Goal: Task Accomplishment & Management: Manage account settings

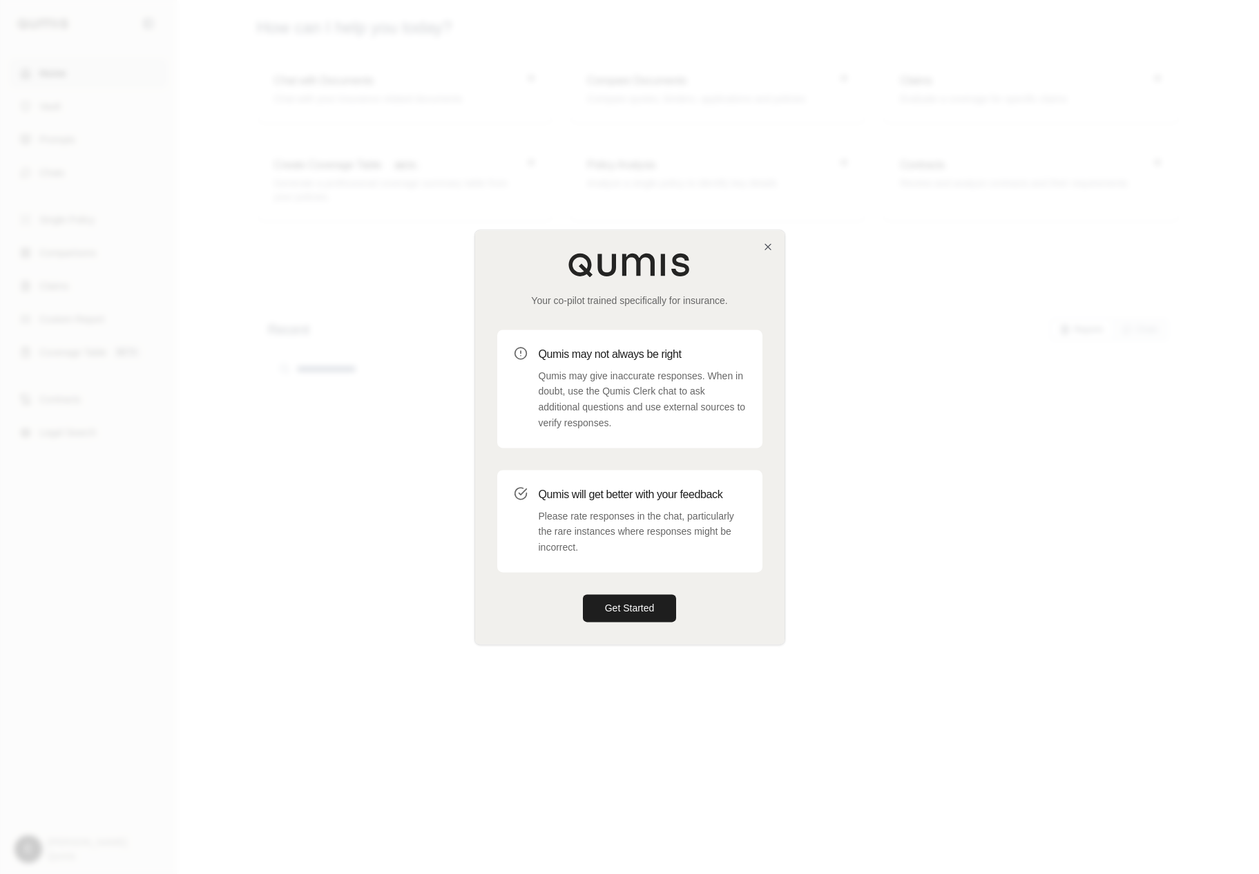
click at [607, 622] on div "Your co-pilot trained specifically for insurance. Qumis may not always be right…" at bounding box center [629, 437] width 309 height 414
click at [634, 602] on button "Get Started" at bounding box center [630, 608] width 94 height 28
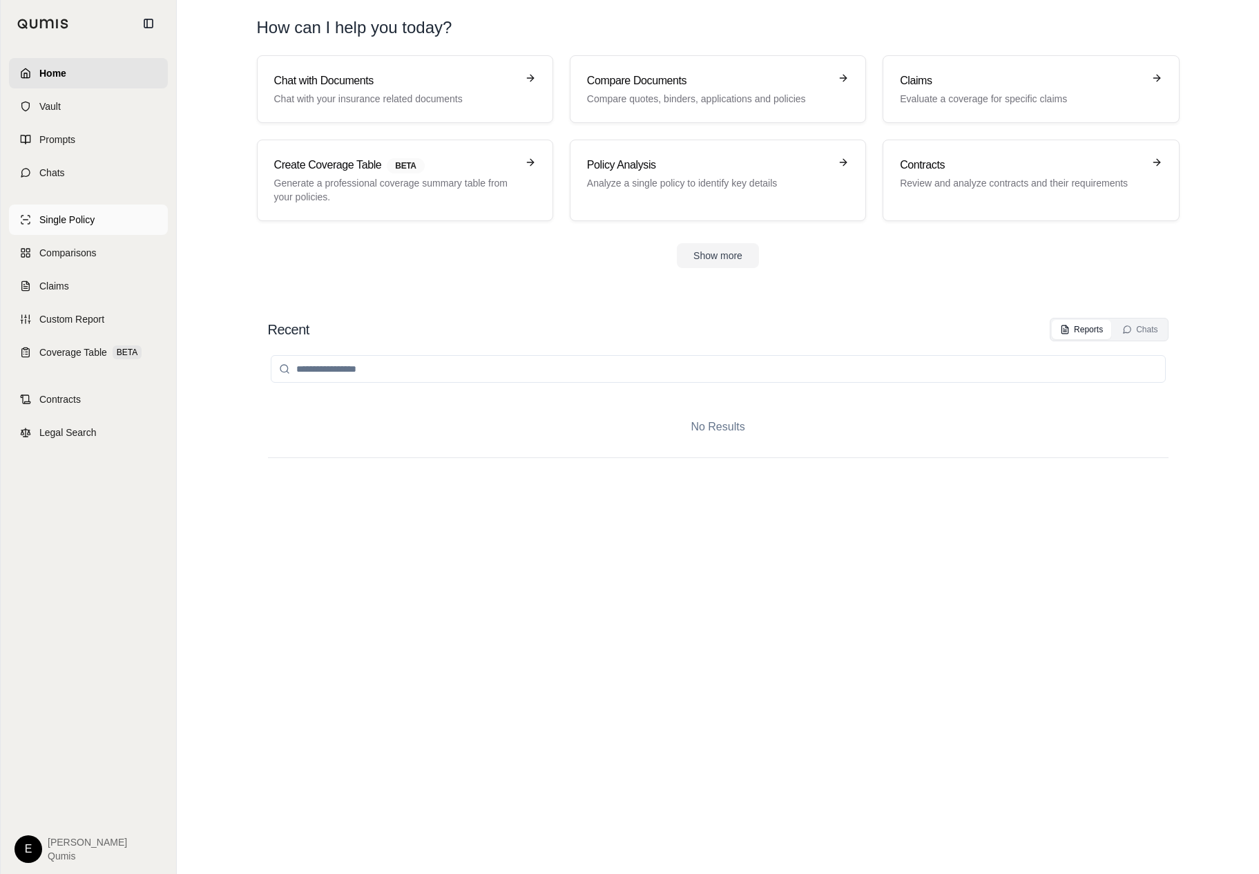
click at [84, 234] on link "Single Policy" at bounding box center [88, 219] width 159 height 30
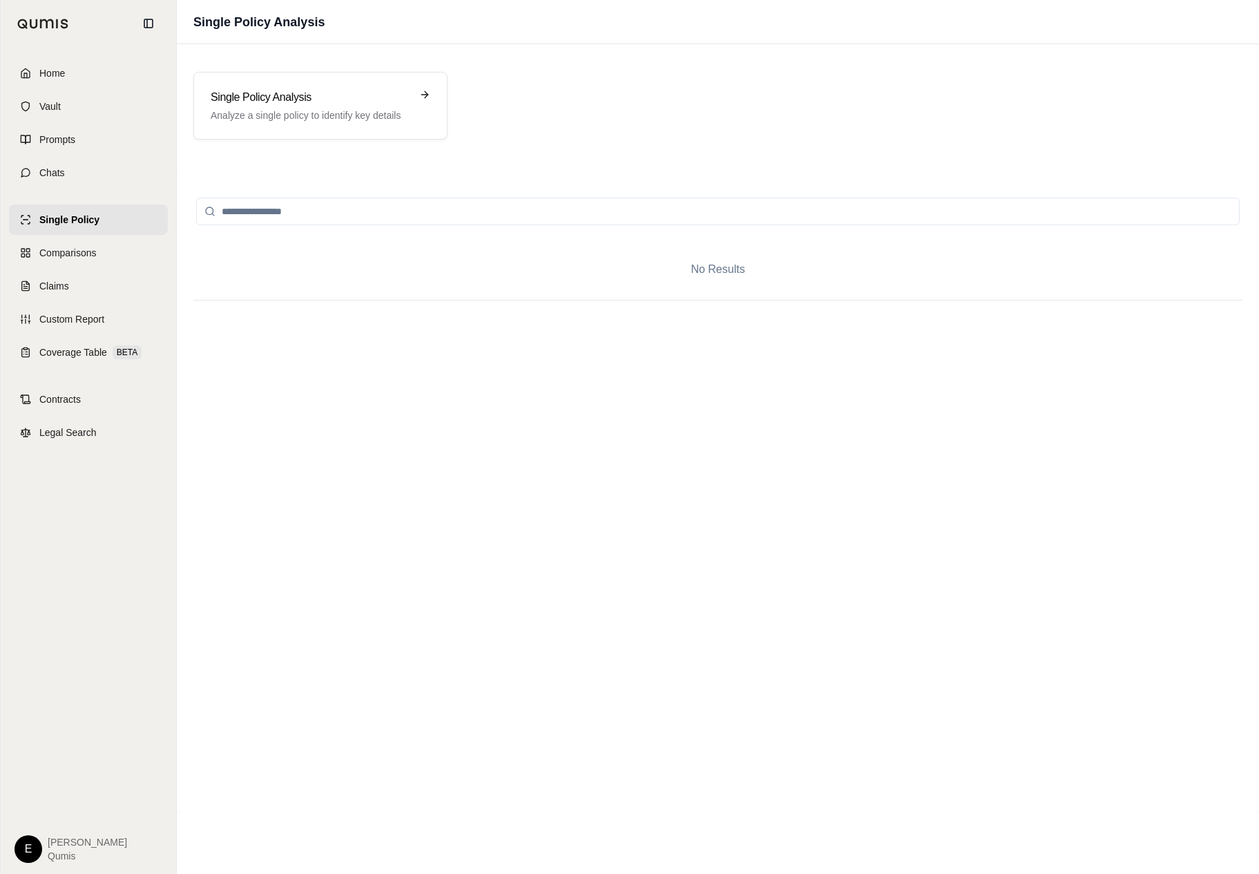
click at [72, 269] on div "Single Policy Comparisons Claims Custom Report Coverage Table BETA" at bounding box center [88, 285] width 159 height 163
click at [94, 253] on span "Comparisons" at bounding box center [67, 253] width 57 height 14
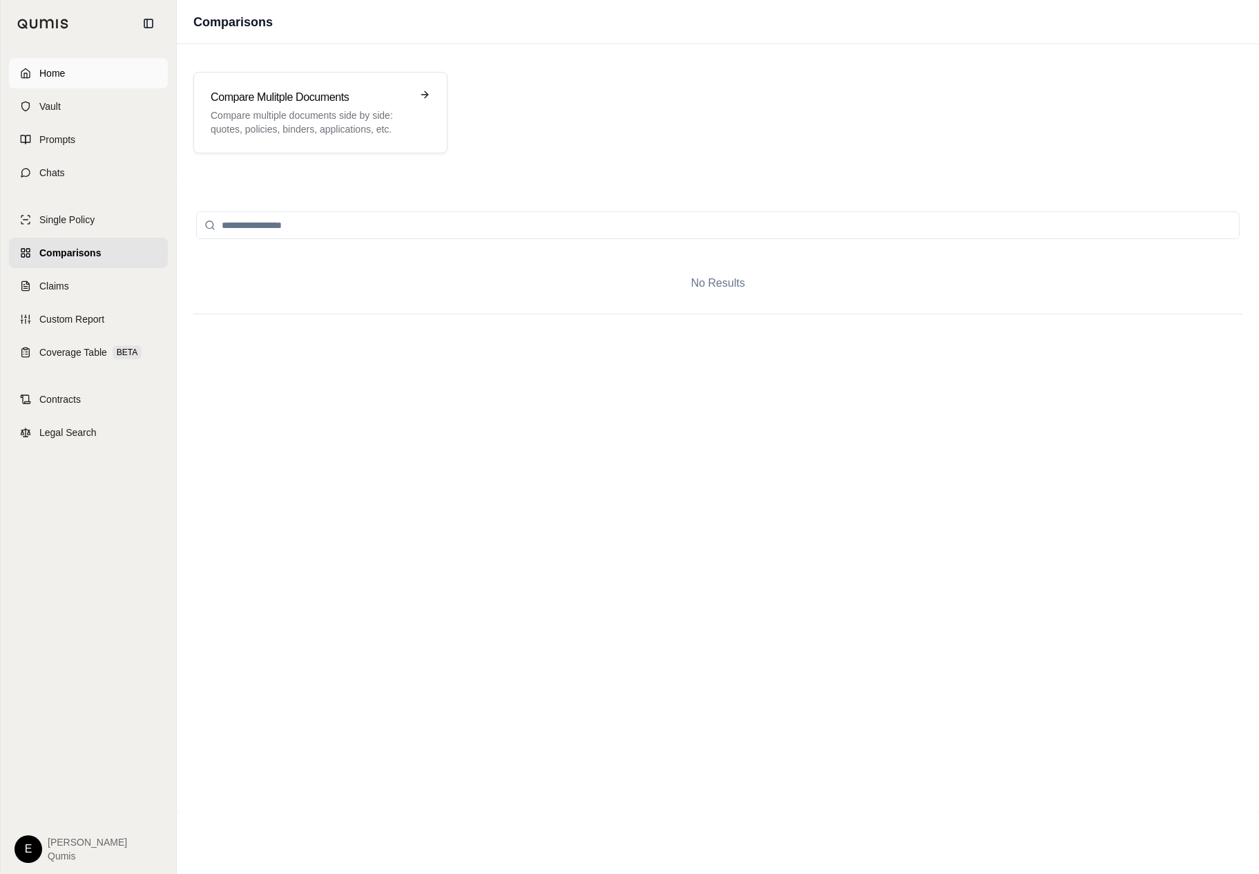
click at [109, 84] on link "Home" at bounding box center [88, 73] width 159 height 30
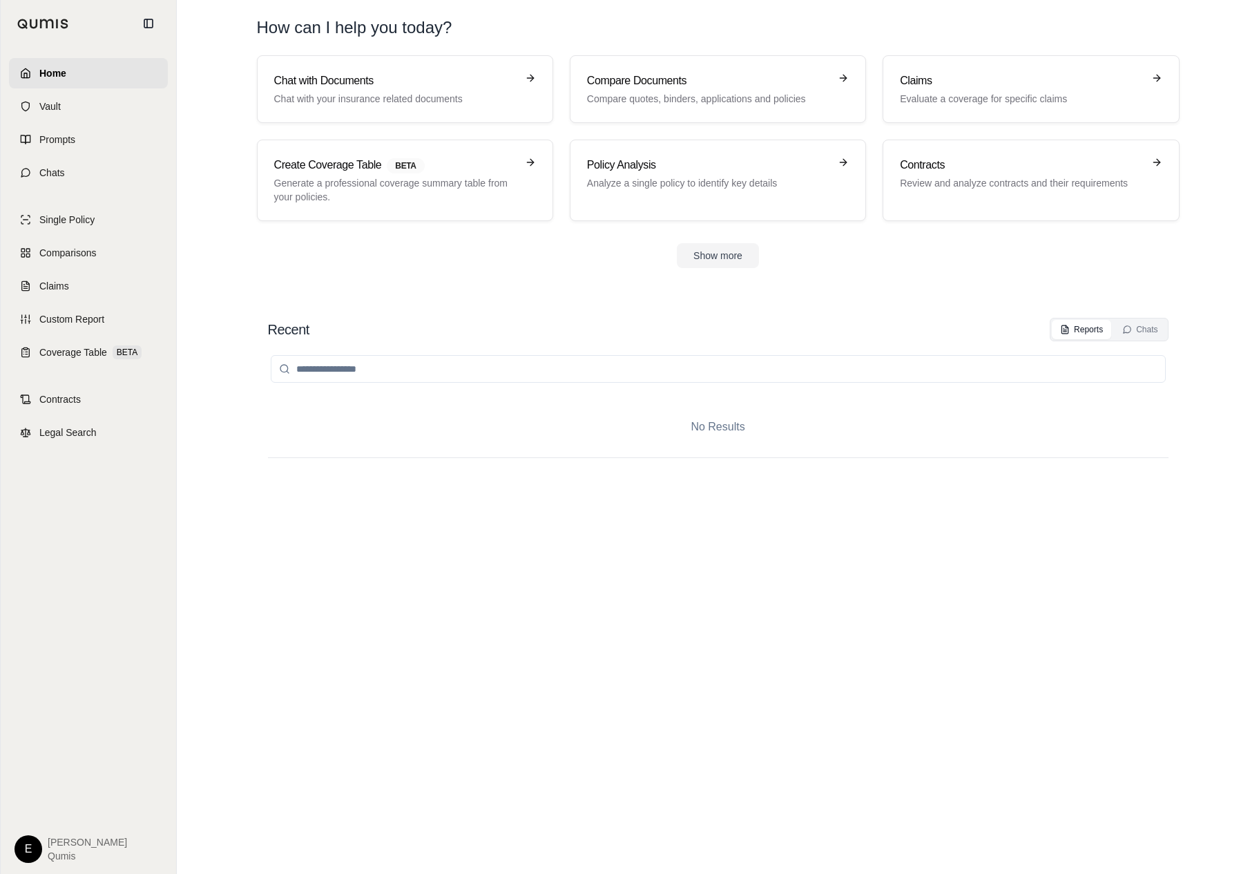
click at [540, 374] on input "search" at bounding box center [718, 369] width 895 height 28
type input "*"
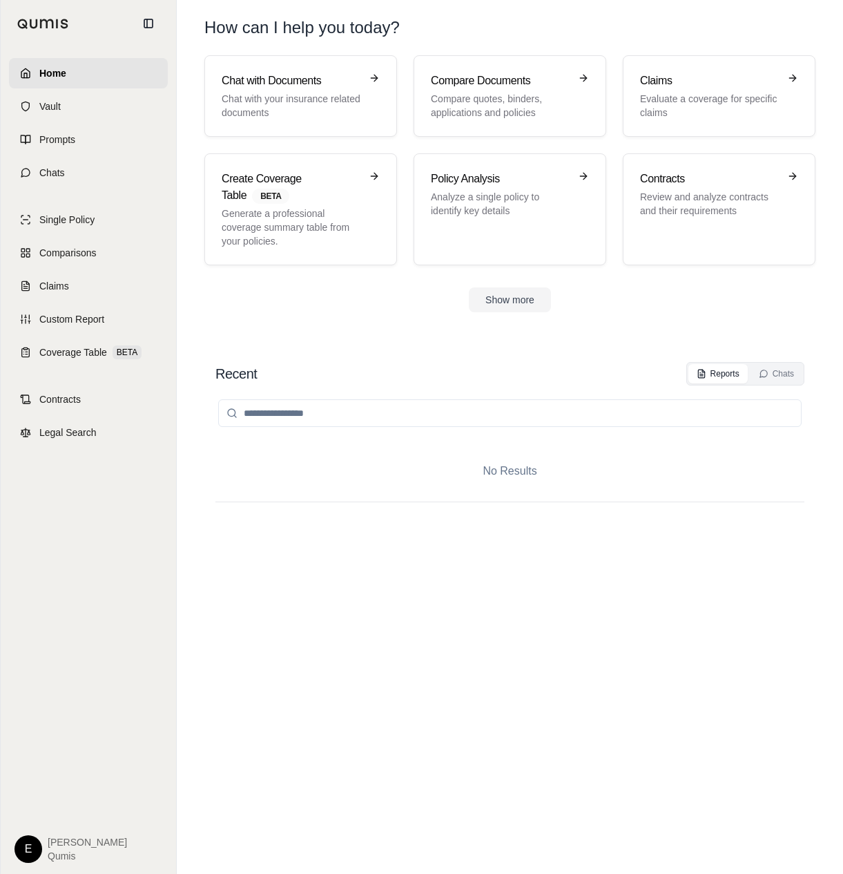
click at [407, 403] on input "search" at bounding box center [510, 413] width 584 height 28
type input "*"
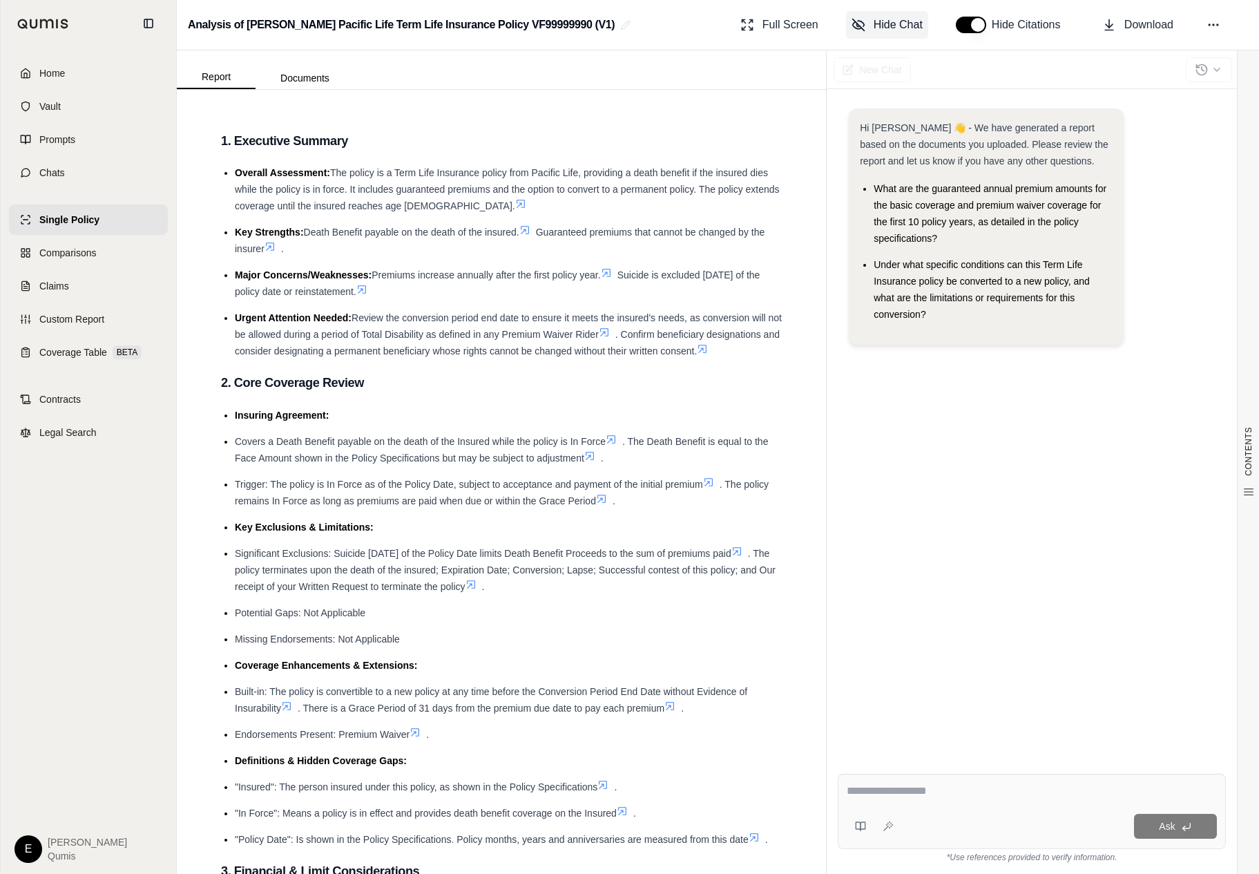
click at [843, 23] on button "Hide Chat" at bounding box center [887, 25] width 82 height 28
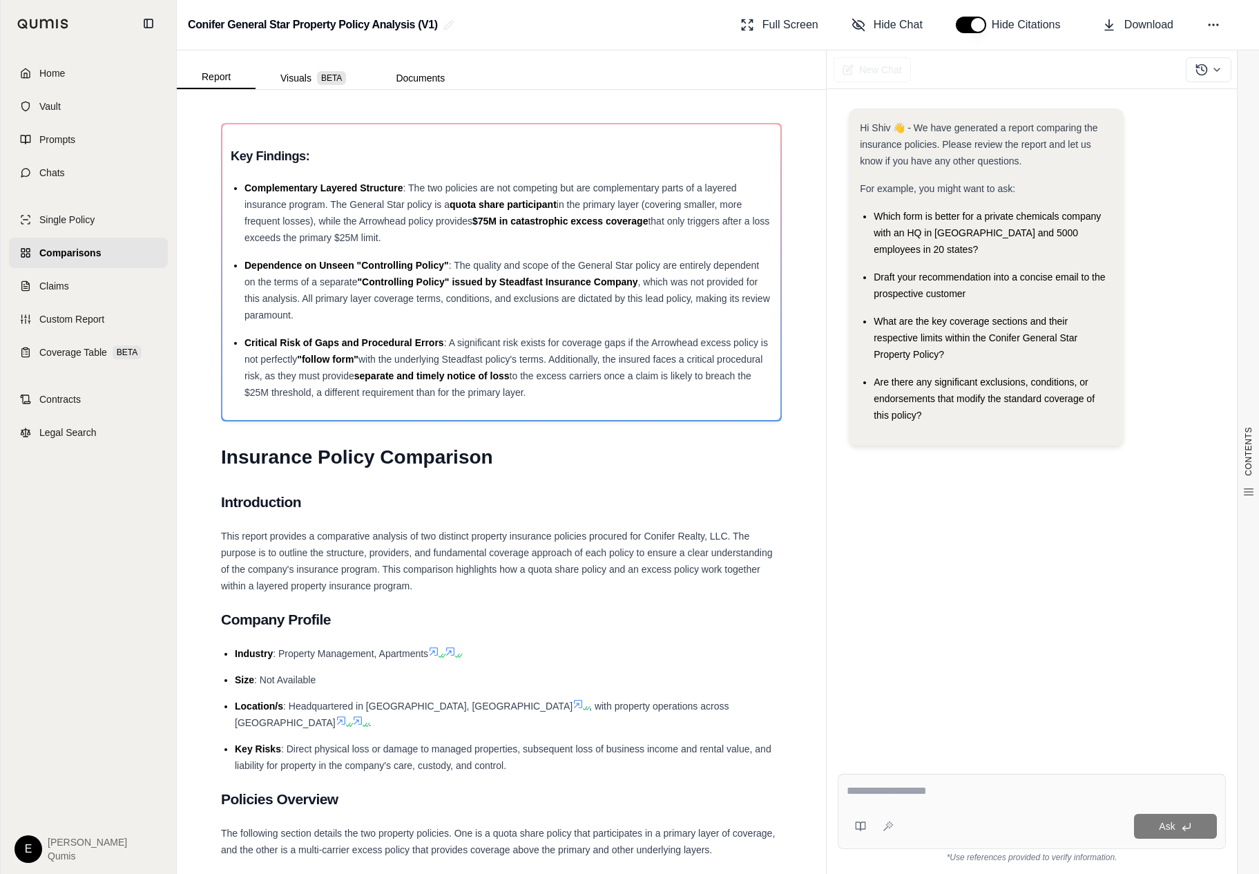
click at [977, 27] on button "button" at bounding box center [971, 25] width 30 height 17
click at [874, 22] on span "Hide Chat" at bounding box center [898, 25] width 49 height 17
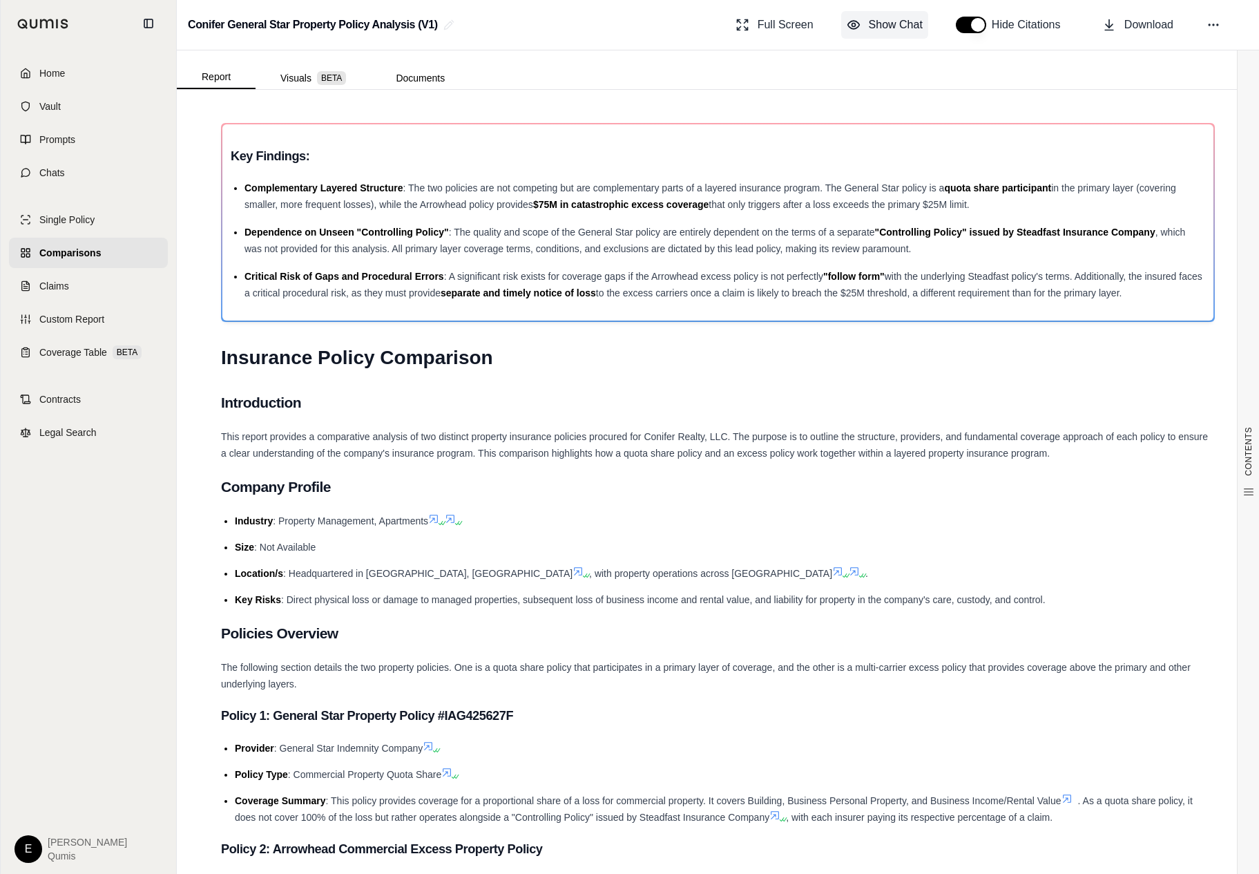
click at [873, 21] on span "Show Chat" at bounding box center [896, 25] width 54 height 17
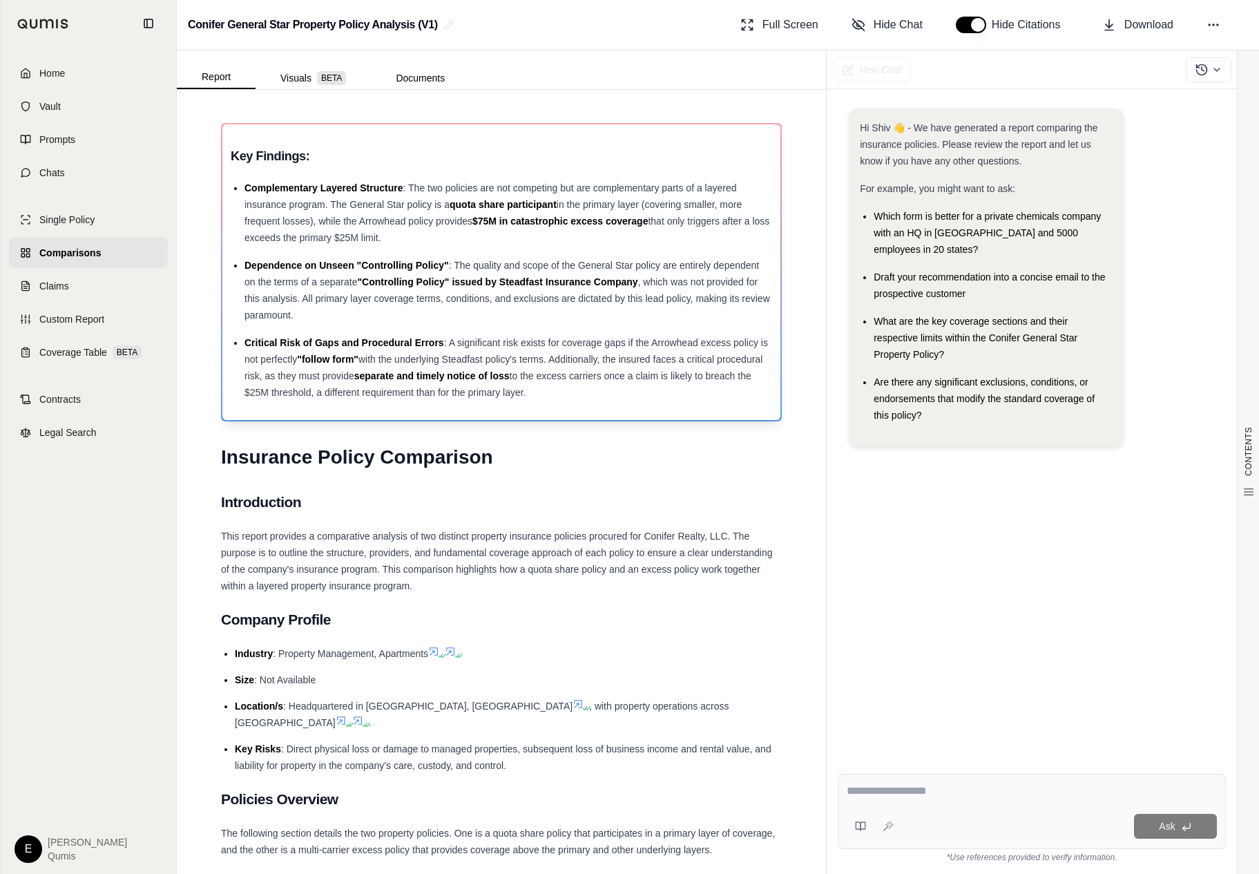
click at [846, 11] on button "Hide Chat" at bounding box center [887, 25] width 82 height 28
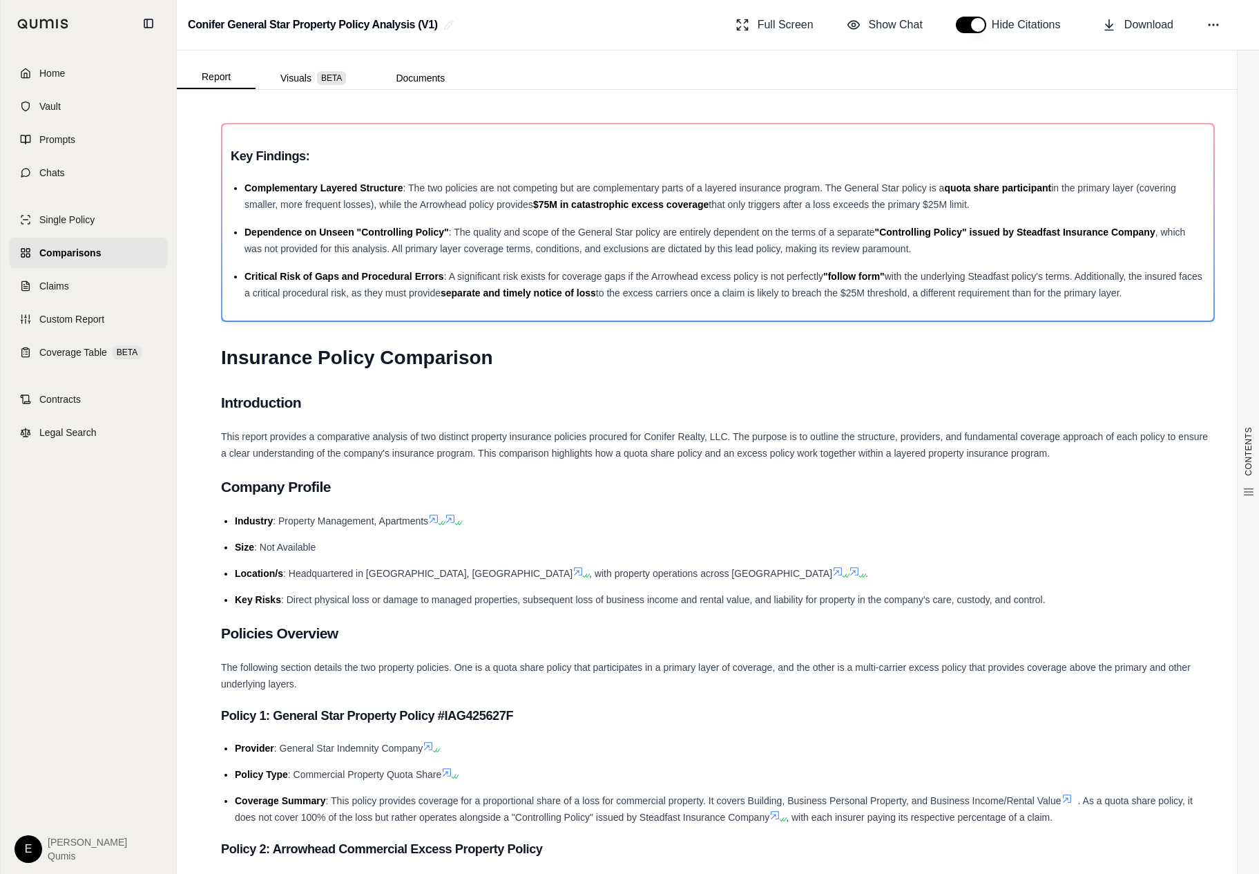
click at [970, 30] on button "button" at bounding box center [971, 25] width 30 height 17
click at [883, 34] on button "Show Chat" at bounding box center [884, 25] width 87 height 28
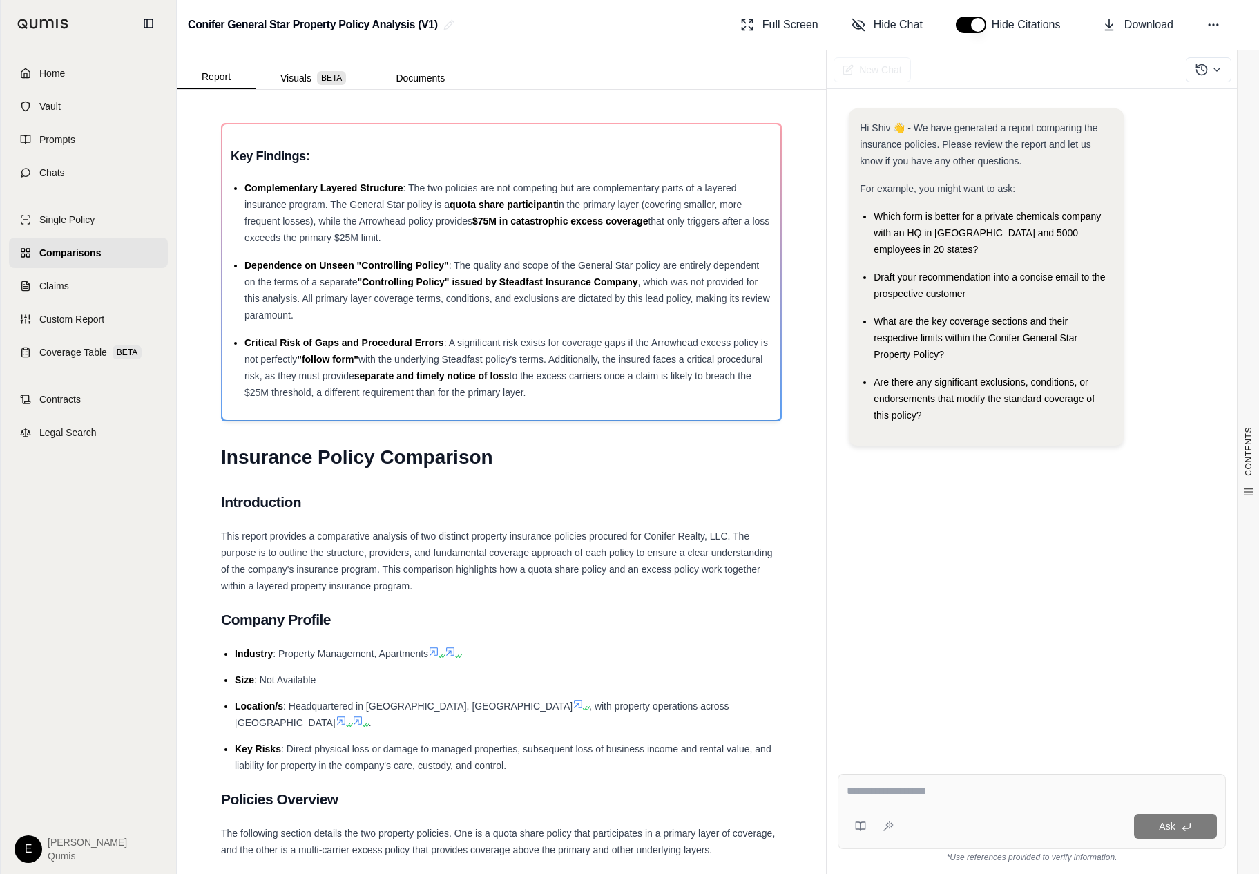
click at [917, 785] on textarea at bounding box center [1032, 791] width 370 height 17
type textarea "**********"
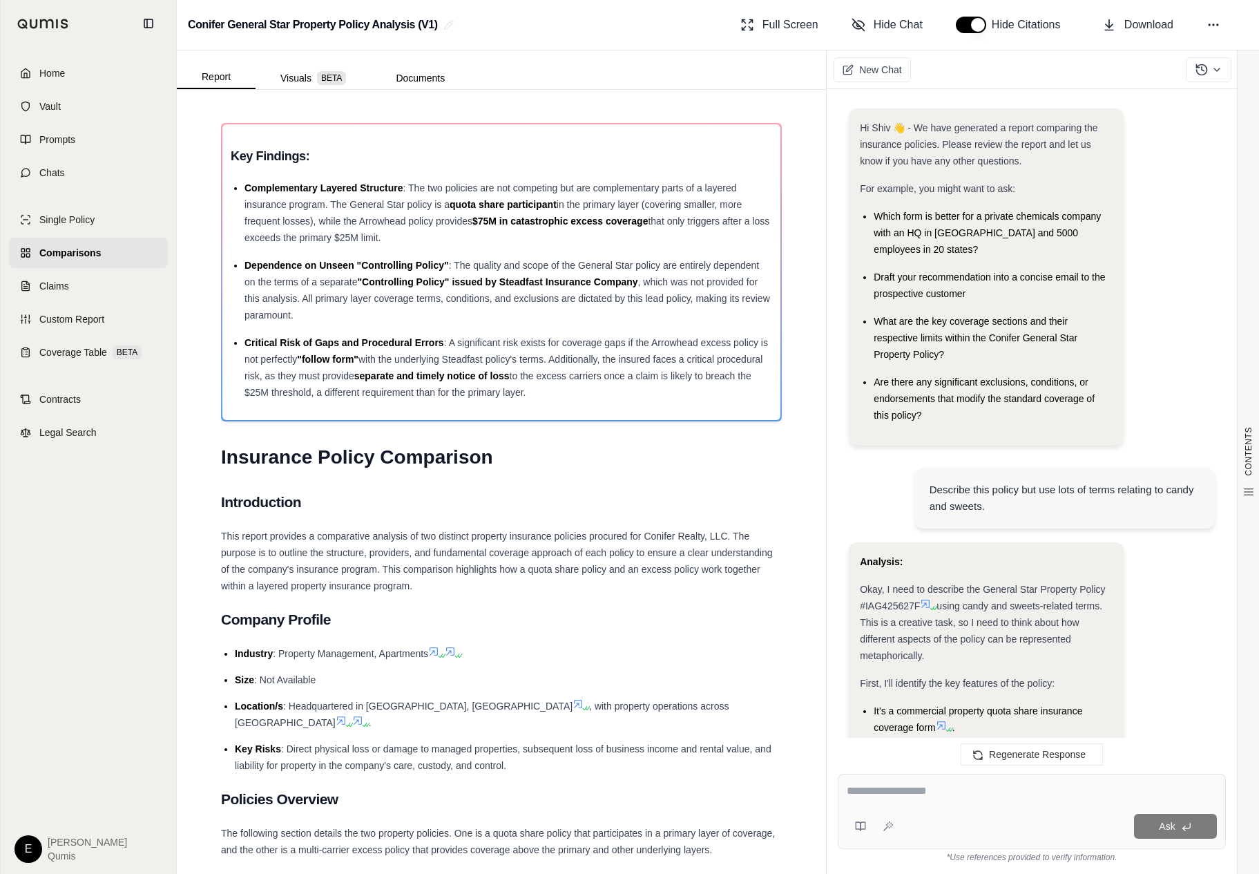
scroll to position [955, 0]
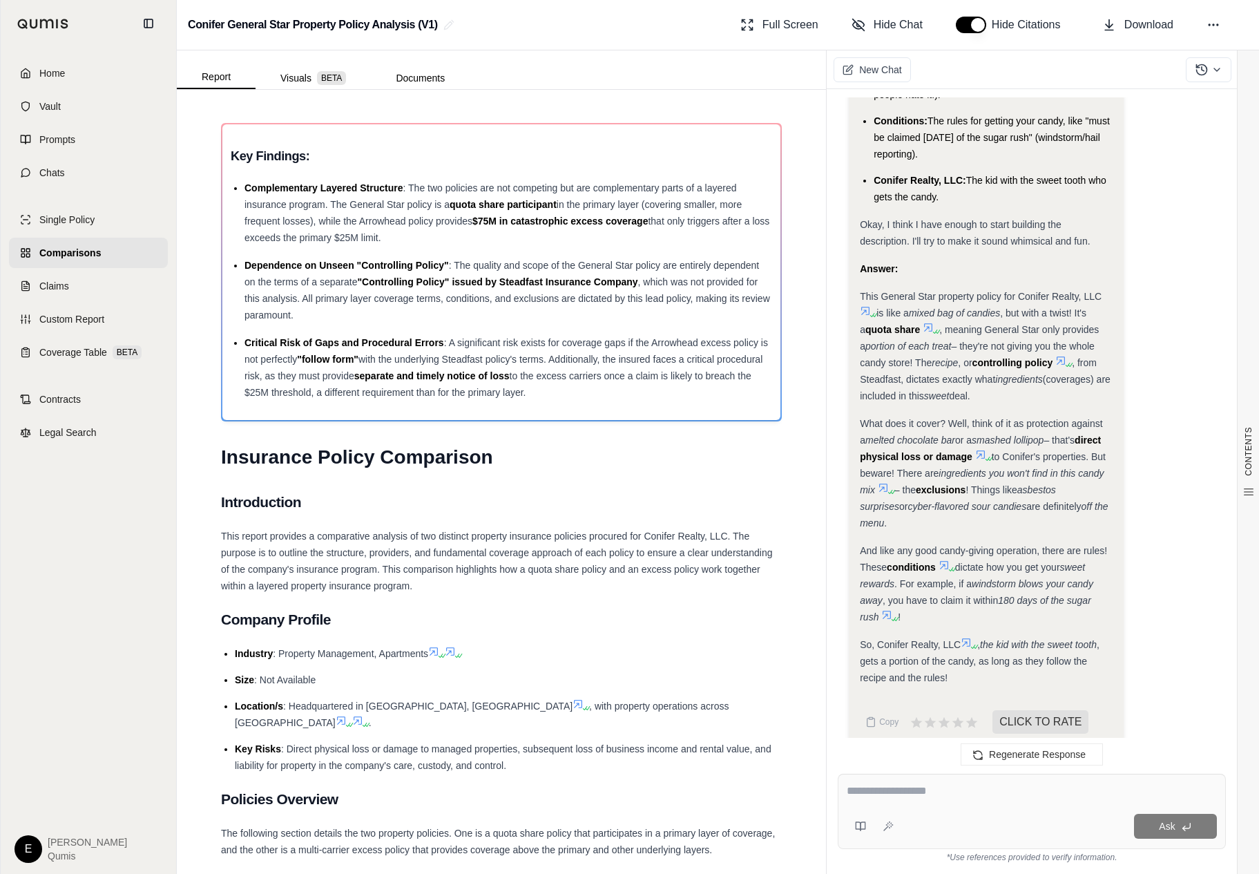
click at [936, 398] on span "(coverages) are included in this" at bounding box center [985, 388] width 251 height 28
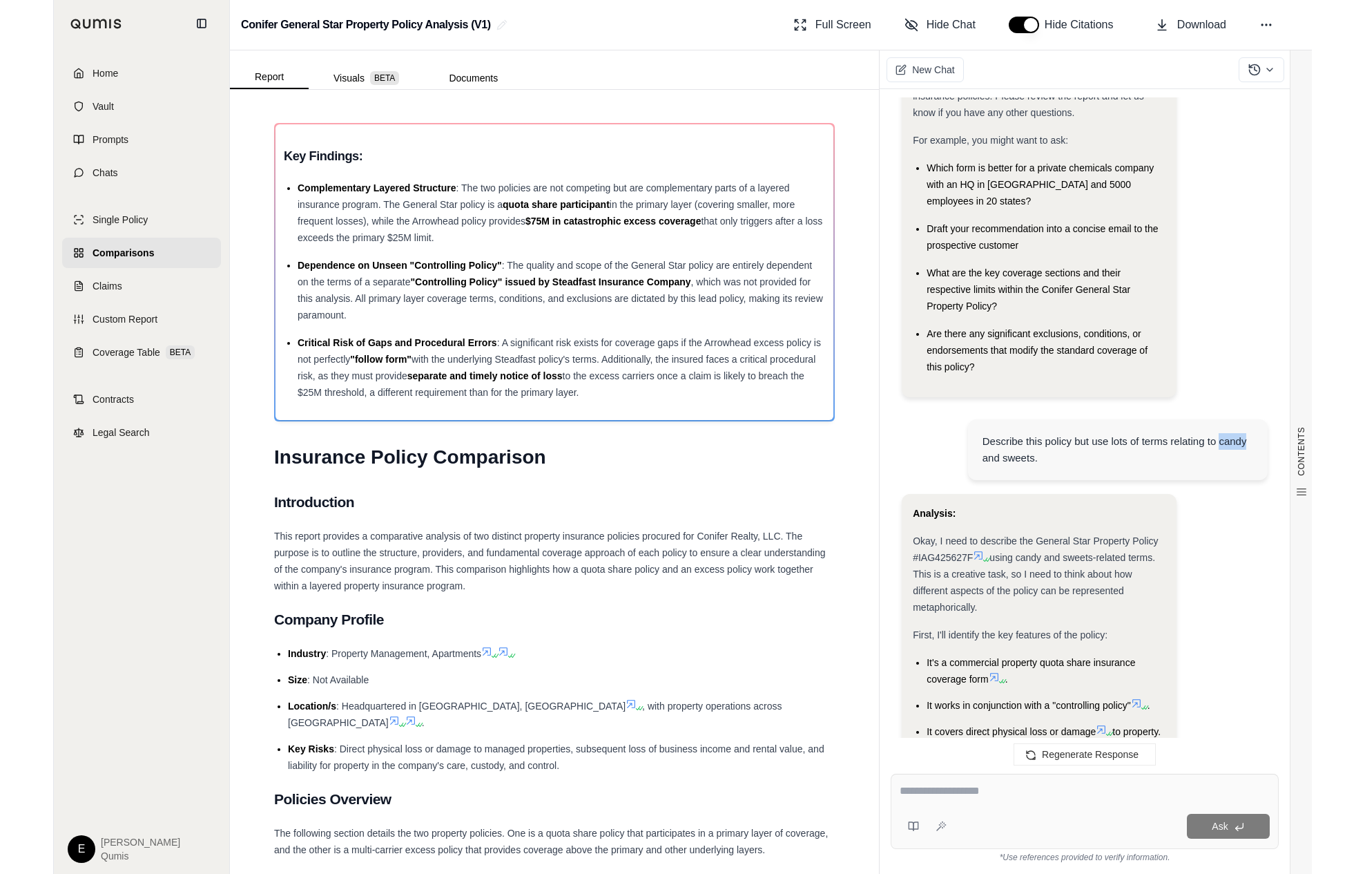
scroll to position [32, 0]
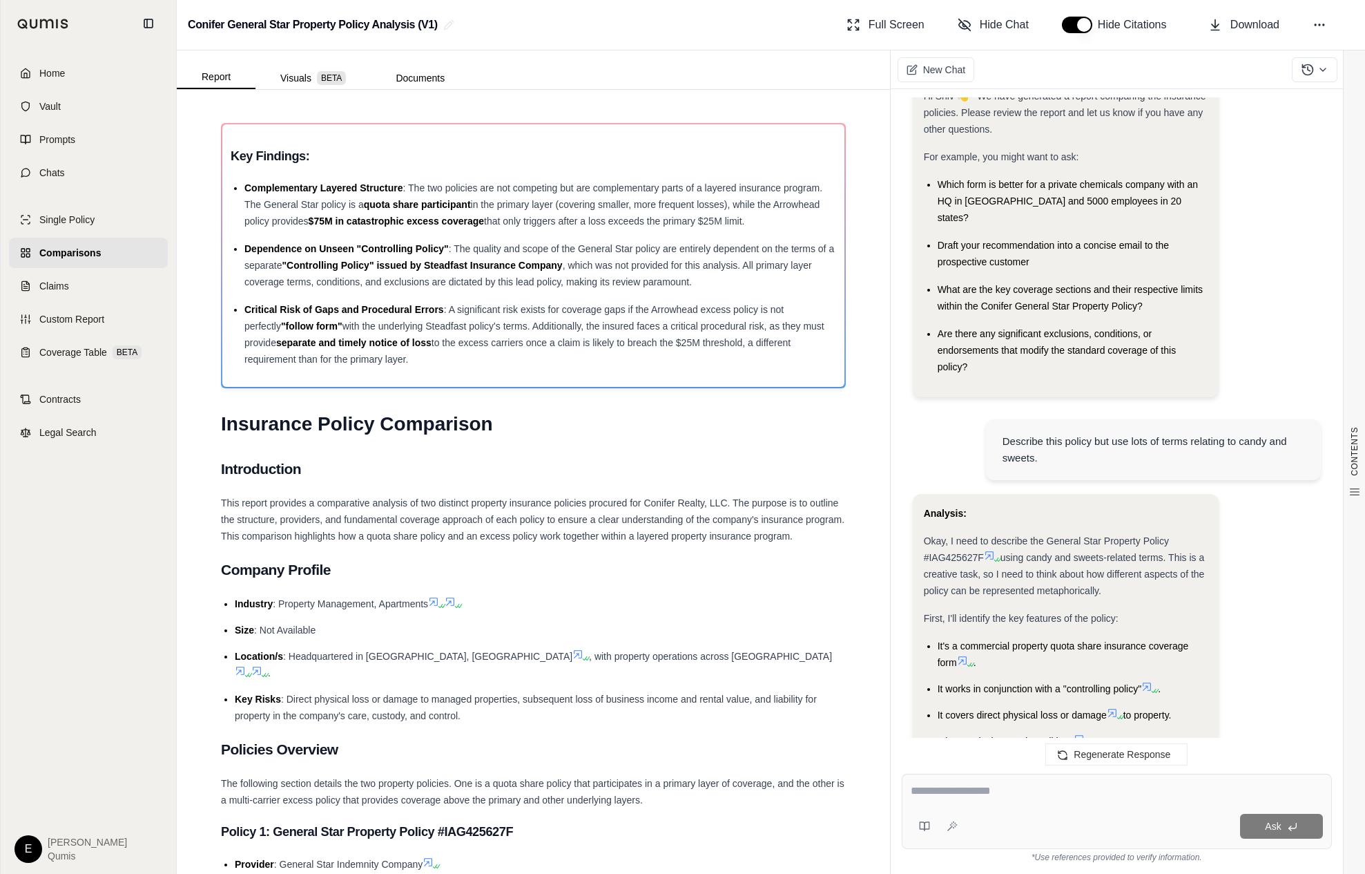
click at [1006, 468] on div "Describe this policy but use lots of terms relating to candy and sweets." at bounding box center [1117, 451] width 408 height 86
click at [1027, 449] on div "Describe this policy but use lots of terms relating to candy and sweets." at bounding box center [1153, 449] width 335 height 61
click at [1027, 444] on div "Describe this policy but use lots of terms relating to candy and sweets." at bounding box center [1154, 448] width 303 height 33
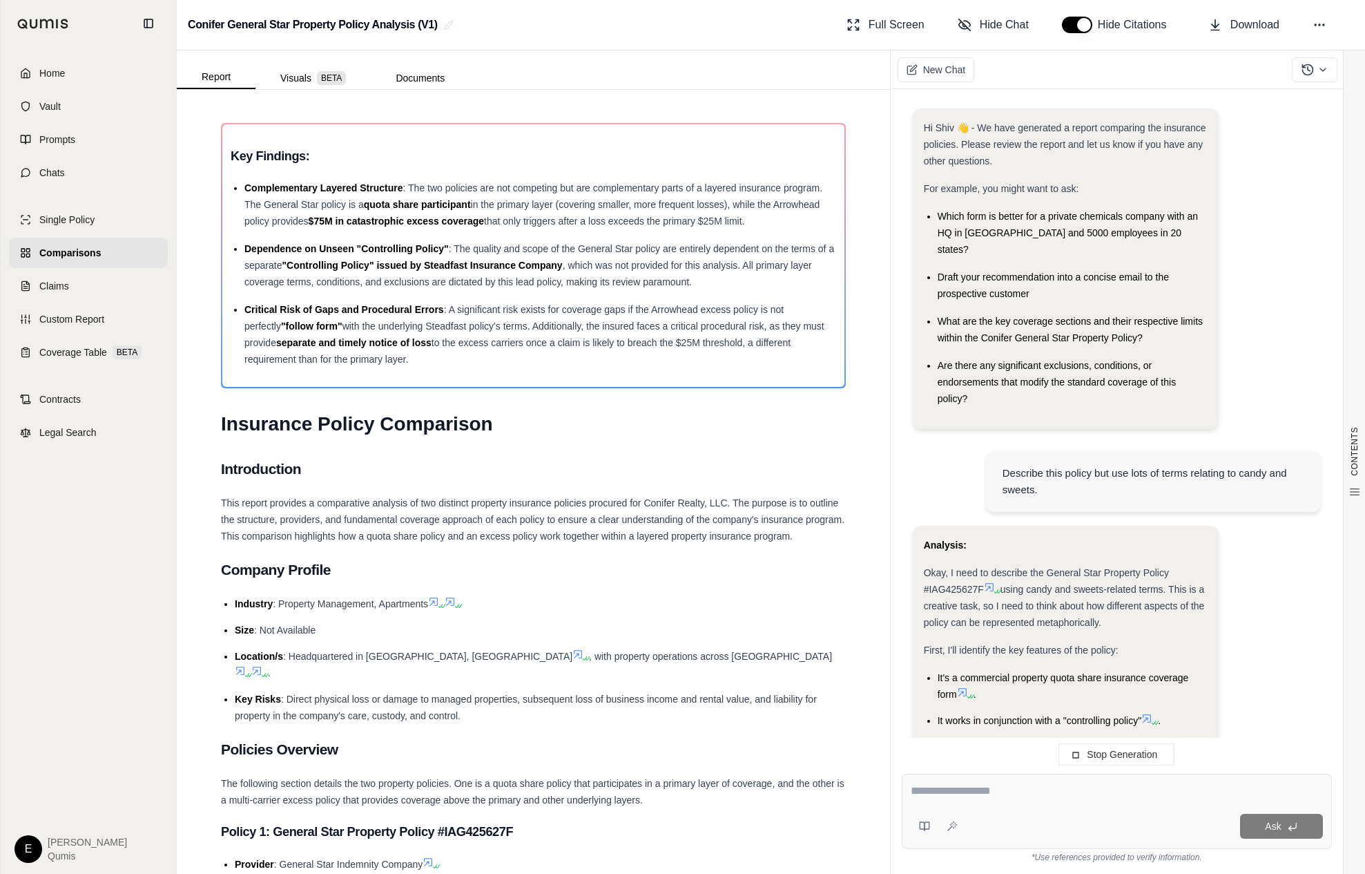
scroll to position [1015, 0]
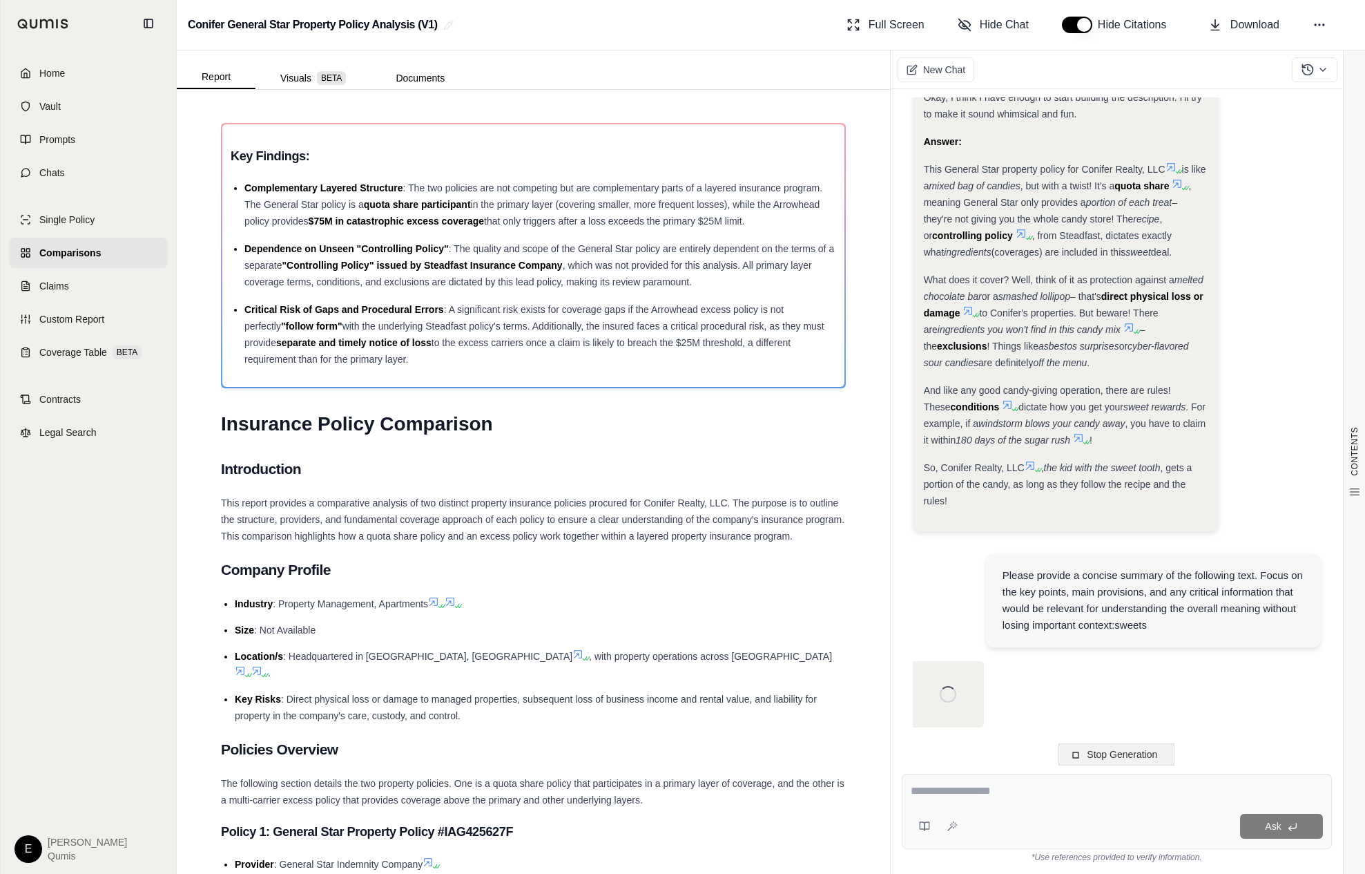
click at [1129, 760] on span "Stop Generation" at bounding box center [1122, 754] width 70 height 11
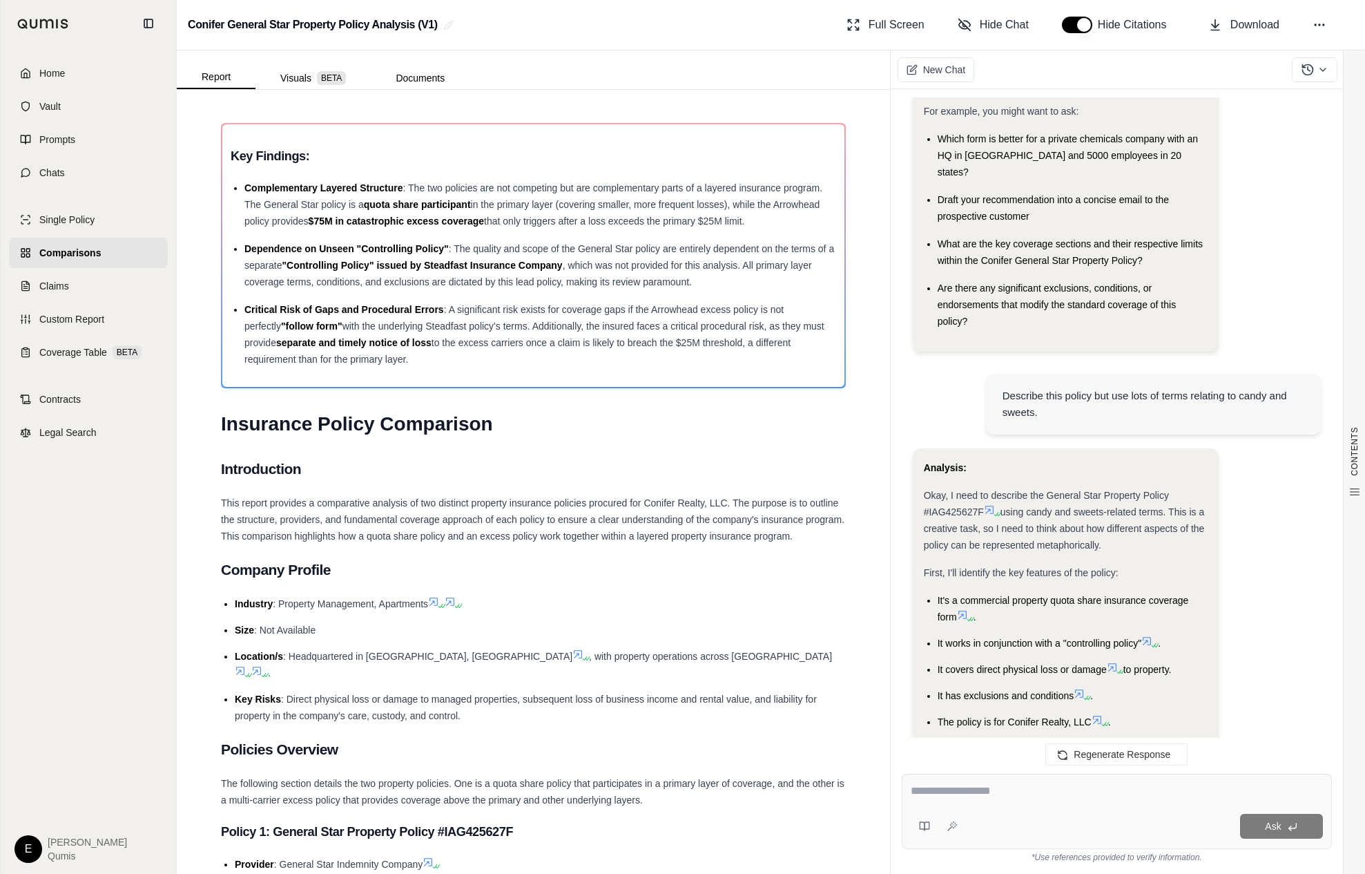
scroll to position [0, 0]
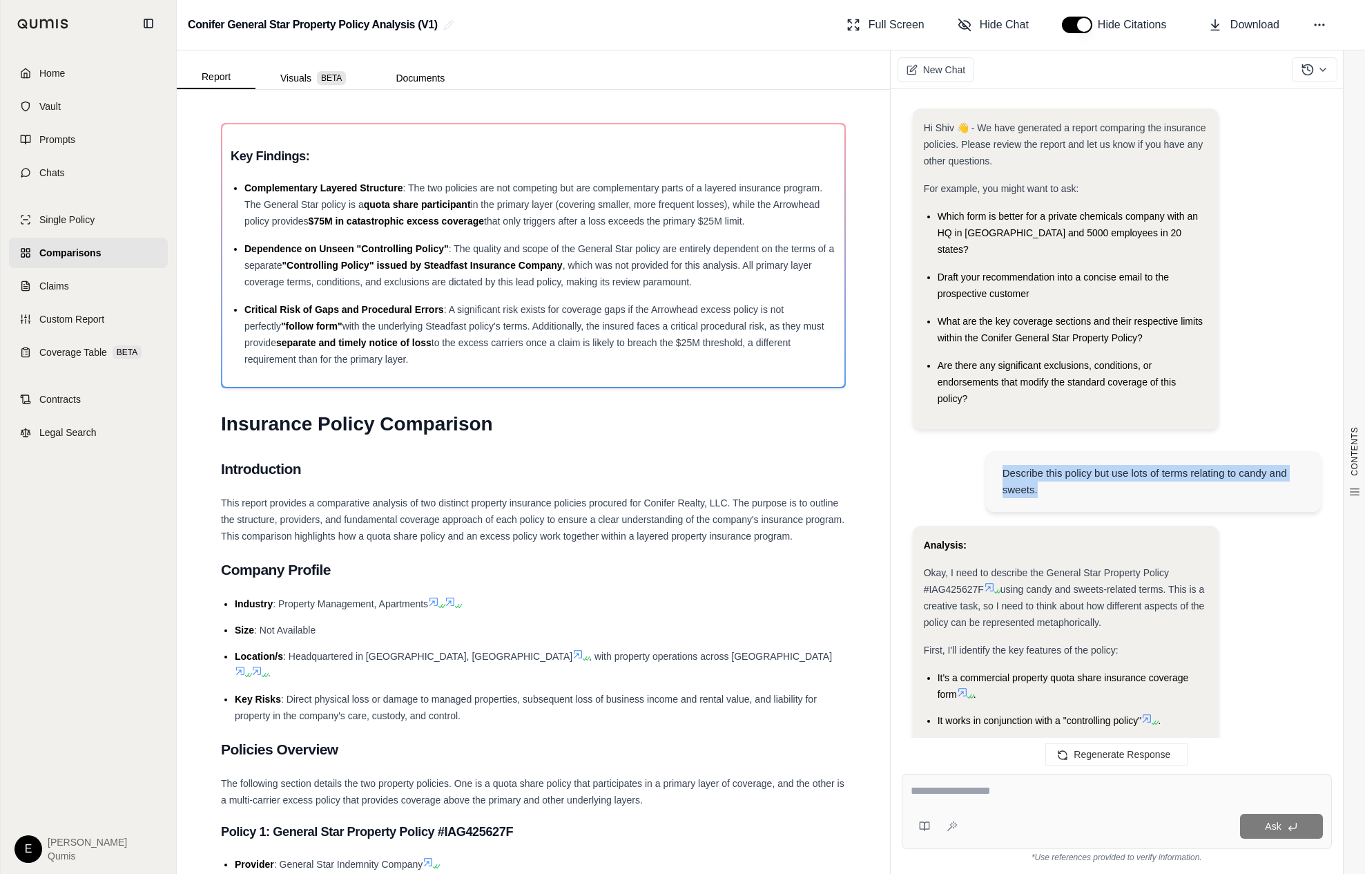
drag, startPoint x: 989, startPoint y: 462, endPoint x: 1238, endPoint y: 502, distance: 251.8
click at [1238, 502] on div "Describe this policy but use lots of terms relating to candy and sweets." at bounding box center [1117, 483] width 408 height 86
click at [946, 56] on div "New Chat" at bounding box center [936, 70] width 77 height 30
click at [935, 67] on span "New Chat" at bounding box center [944, 70] width 42 height 14
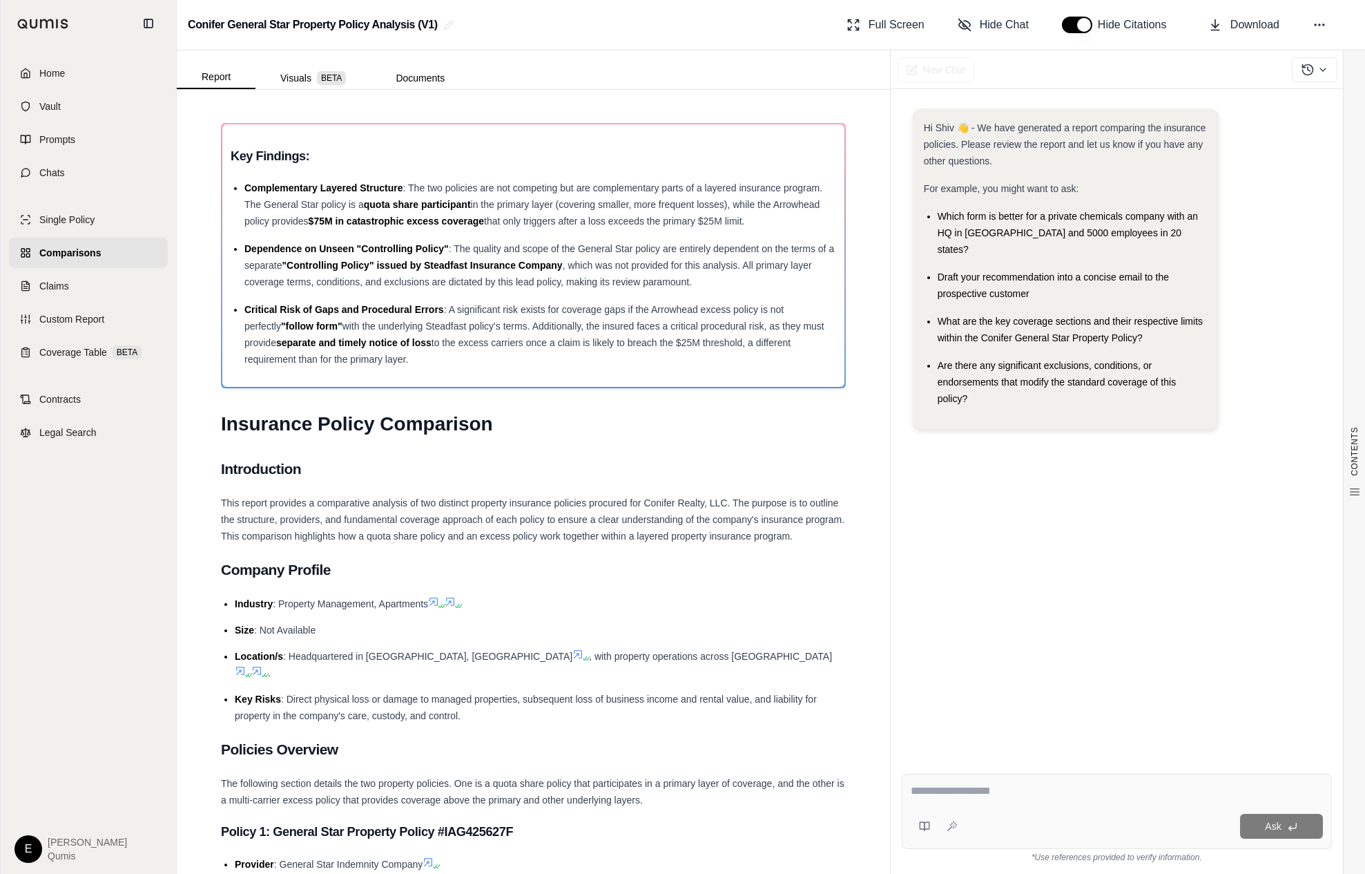
click at [1035, 809] on div "Ask" at bounding box center [1117, 811] width 430 height 75
type textarea "**********"
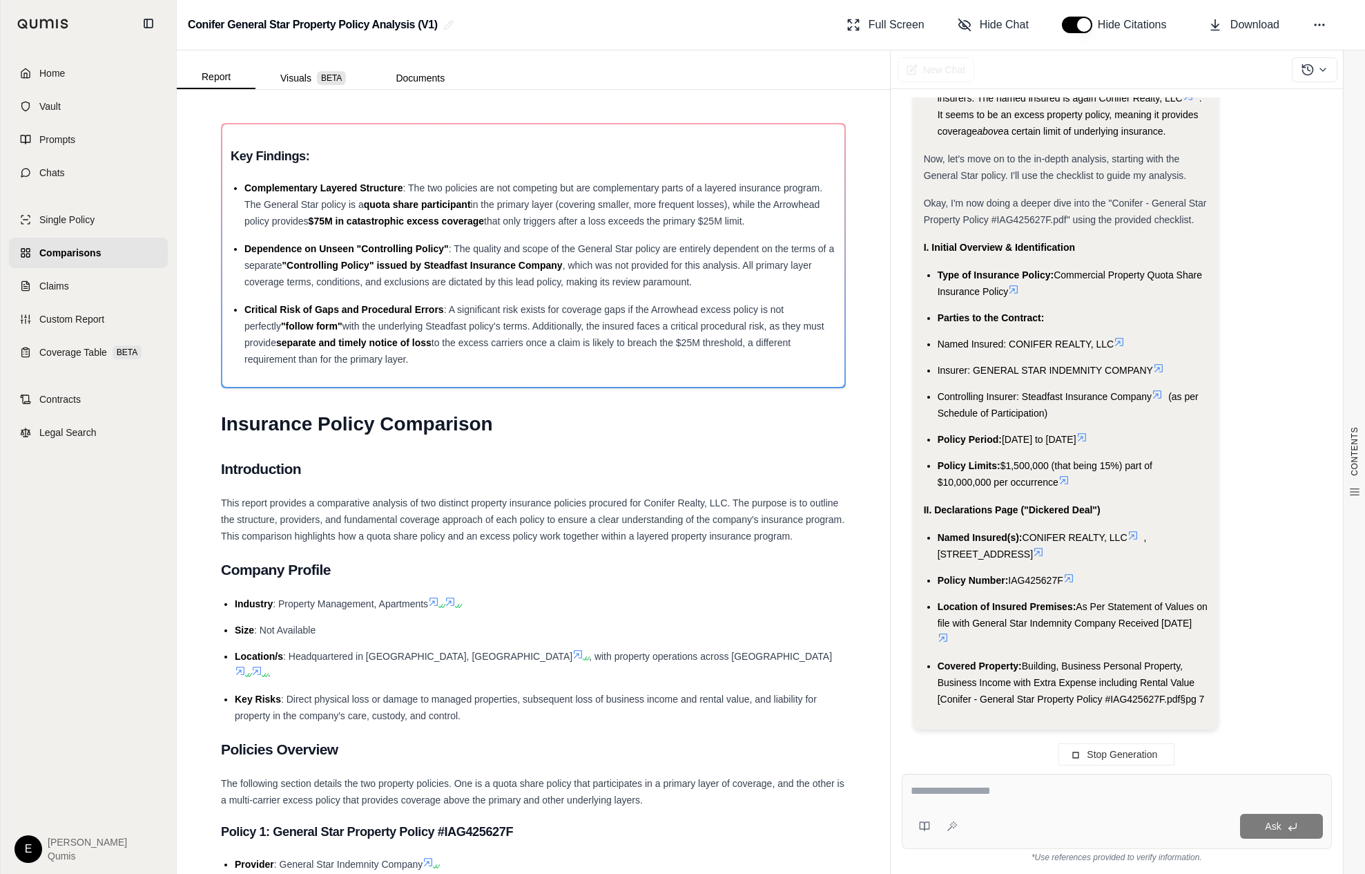
click at [981, 799] on div at bounding box center [1117, 793] width 412 height 21
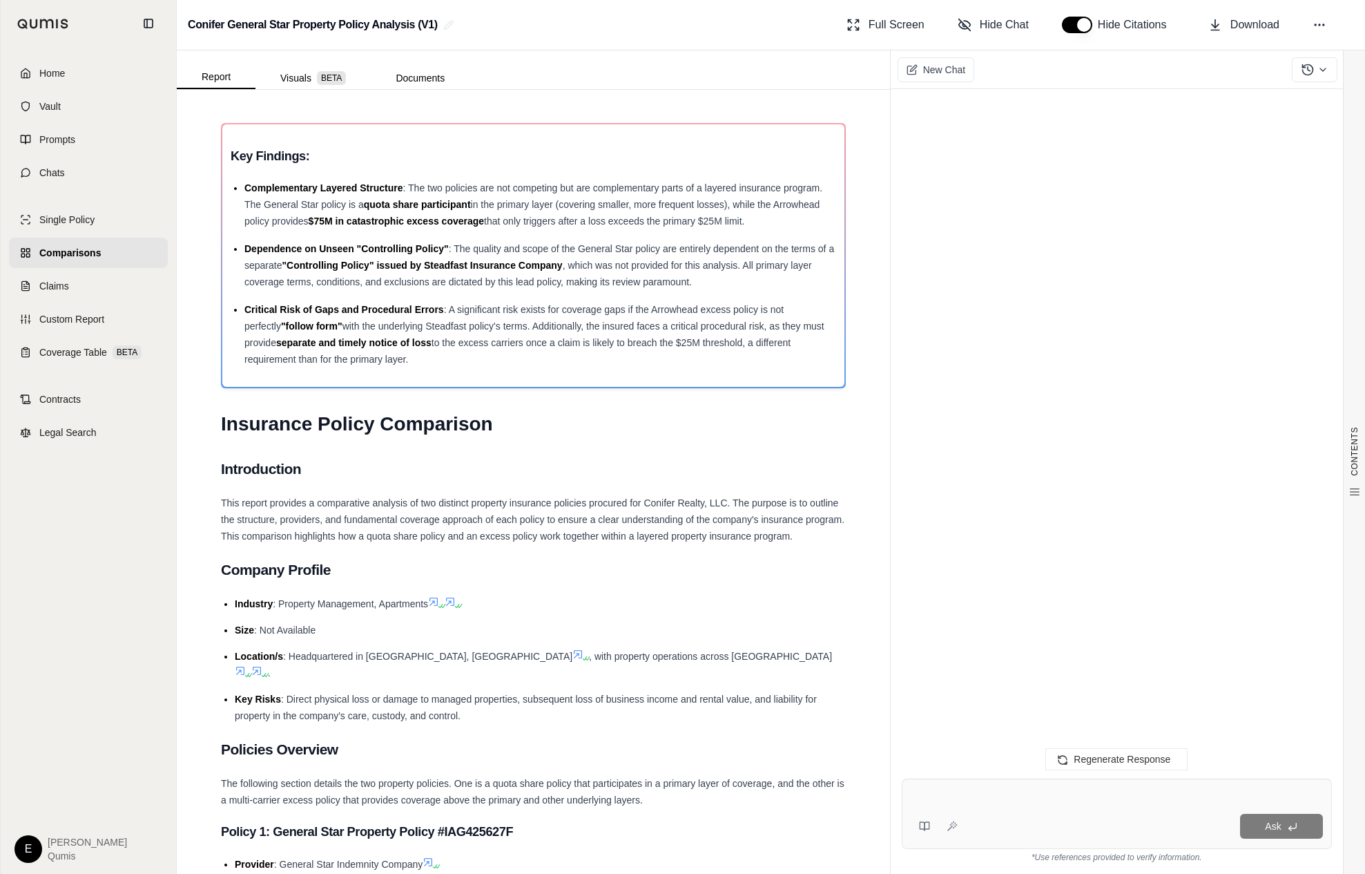
scroll to position [5792, 0]
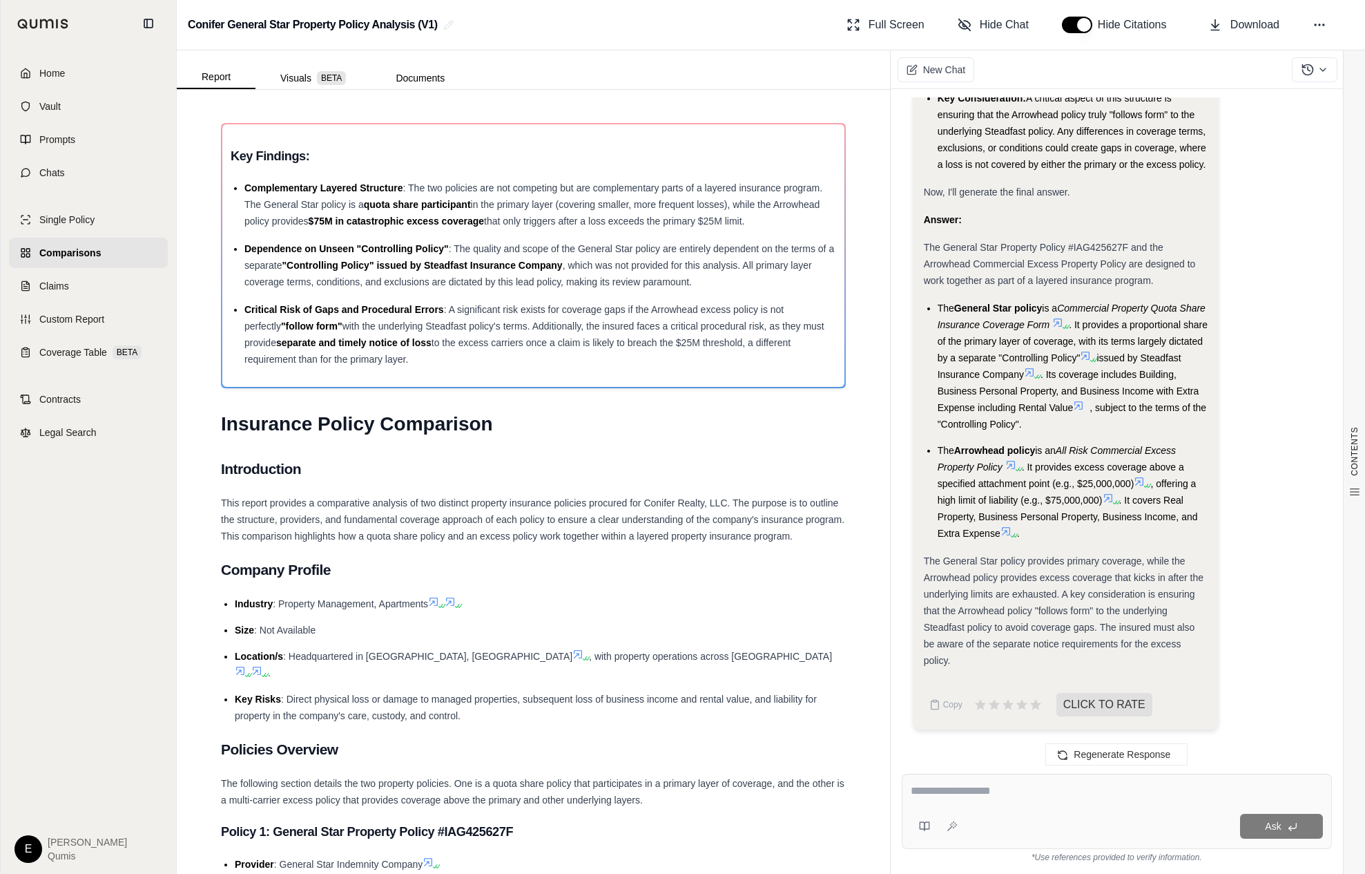
click at [1042, 553] on div "The General Star policy provides primary coverage, while the Arrowhead policy p…" at bounding box center [1066, 611] width 285 height 116
click at [1258, 55] on div at bounding box center [1315, 70] width 46 height 30
click at [1258, 59] on button at bounding box center [1315, 69] width 46 height 25
click at [1236, 122] on span "ARM0705 Endorsement and $10M Service Interruption Limit" at bounding box center [1272, 120] width 278 height 11
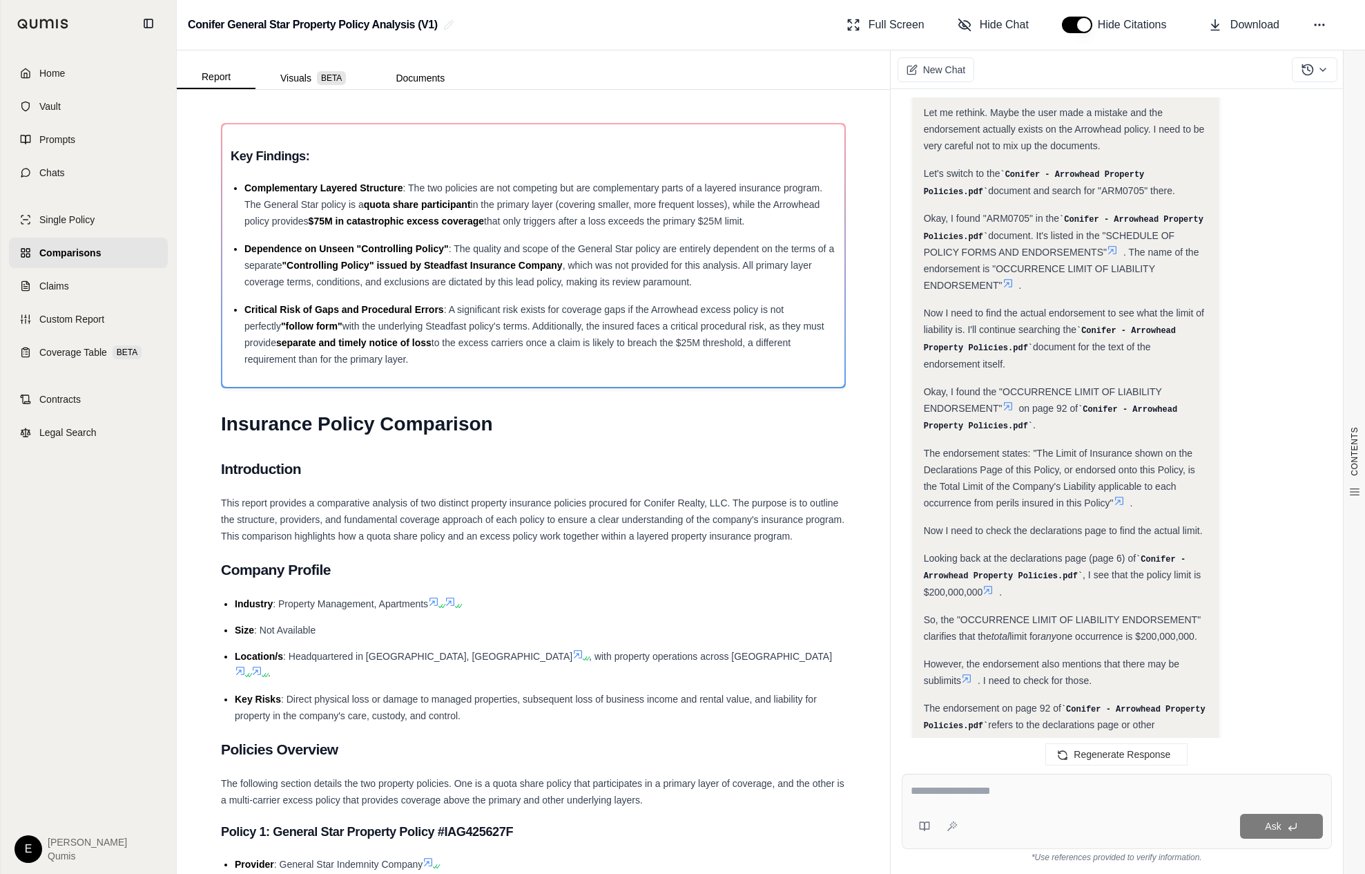
scroll to position [228, 0]
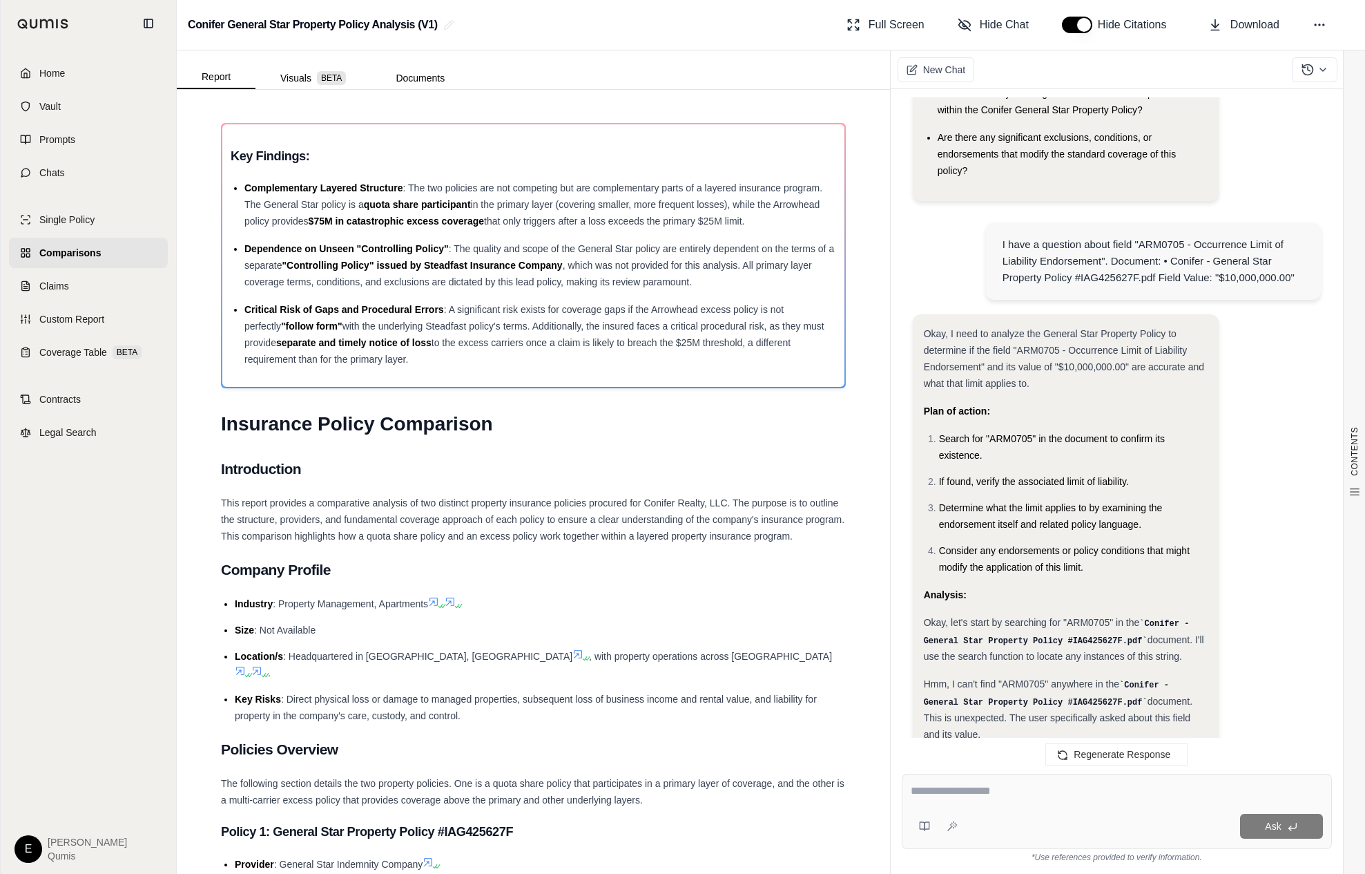
click at [1158, 276] on div "I have a question about field "ARM0705 - Occurrence Limit of Liability Endorsem…" at bounding box center [1153, 260] width 335 height 77
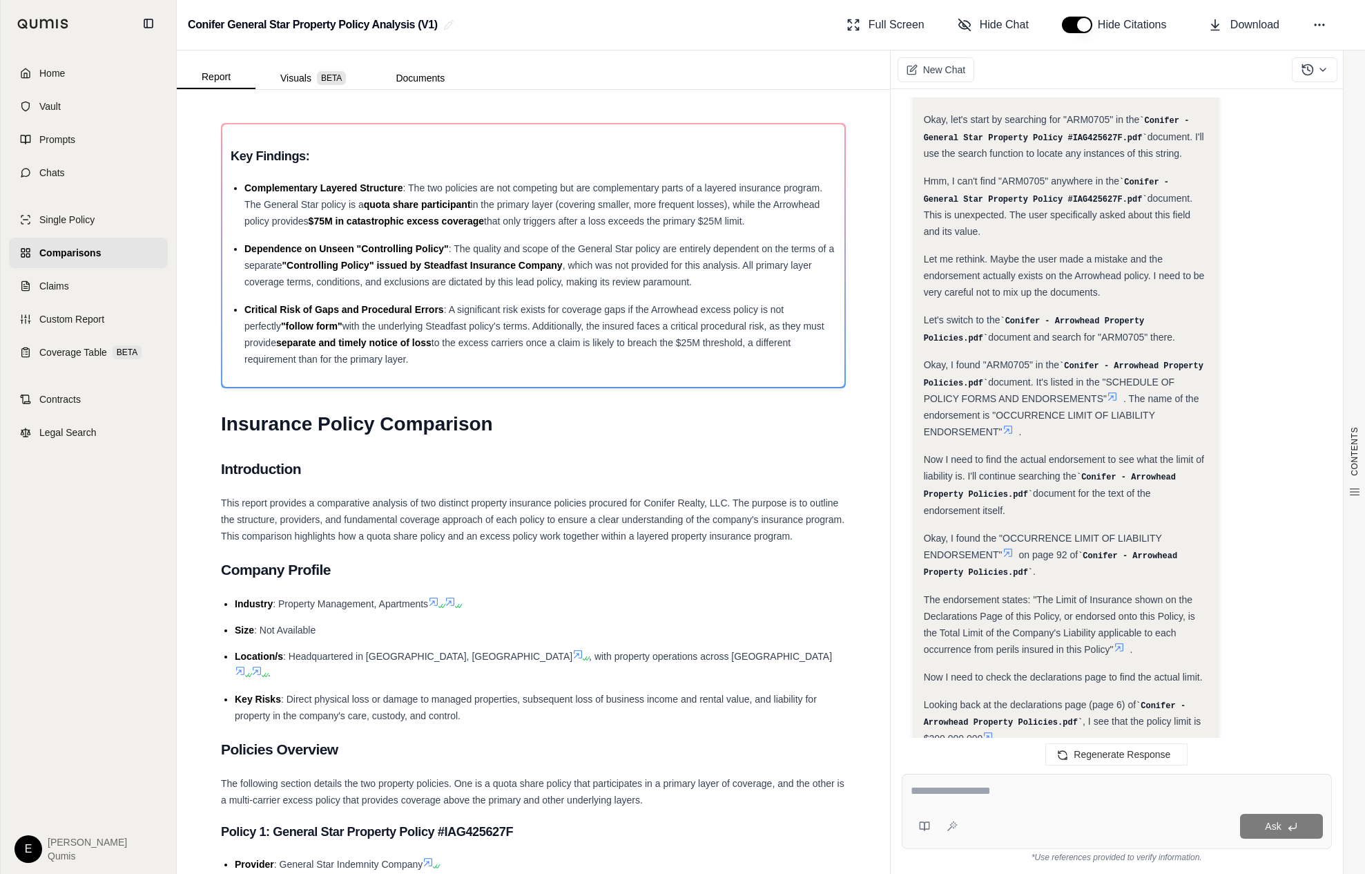
scroll to position [1082, 0]
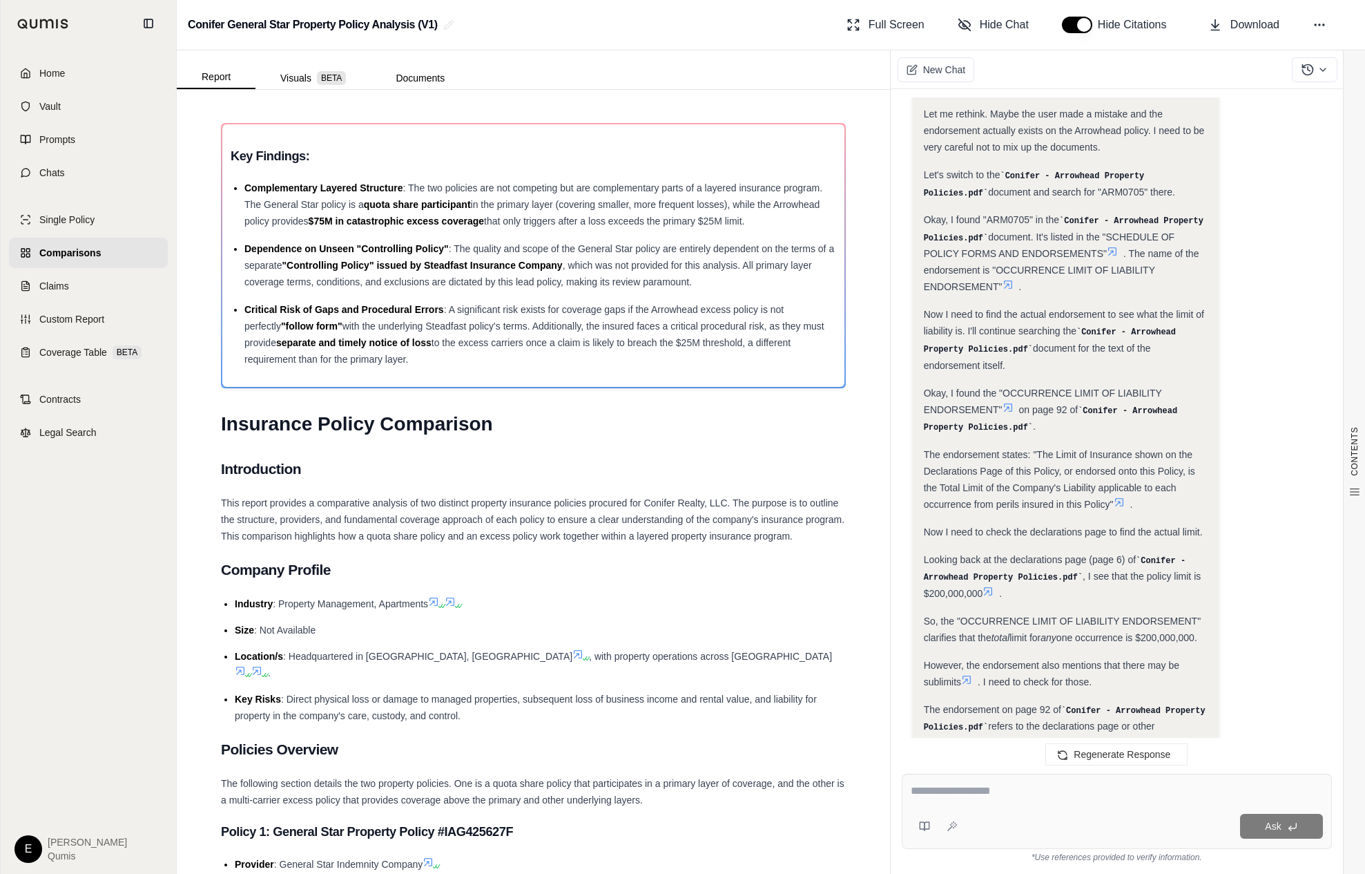
scroll to position [827, 0]
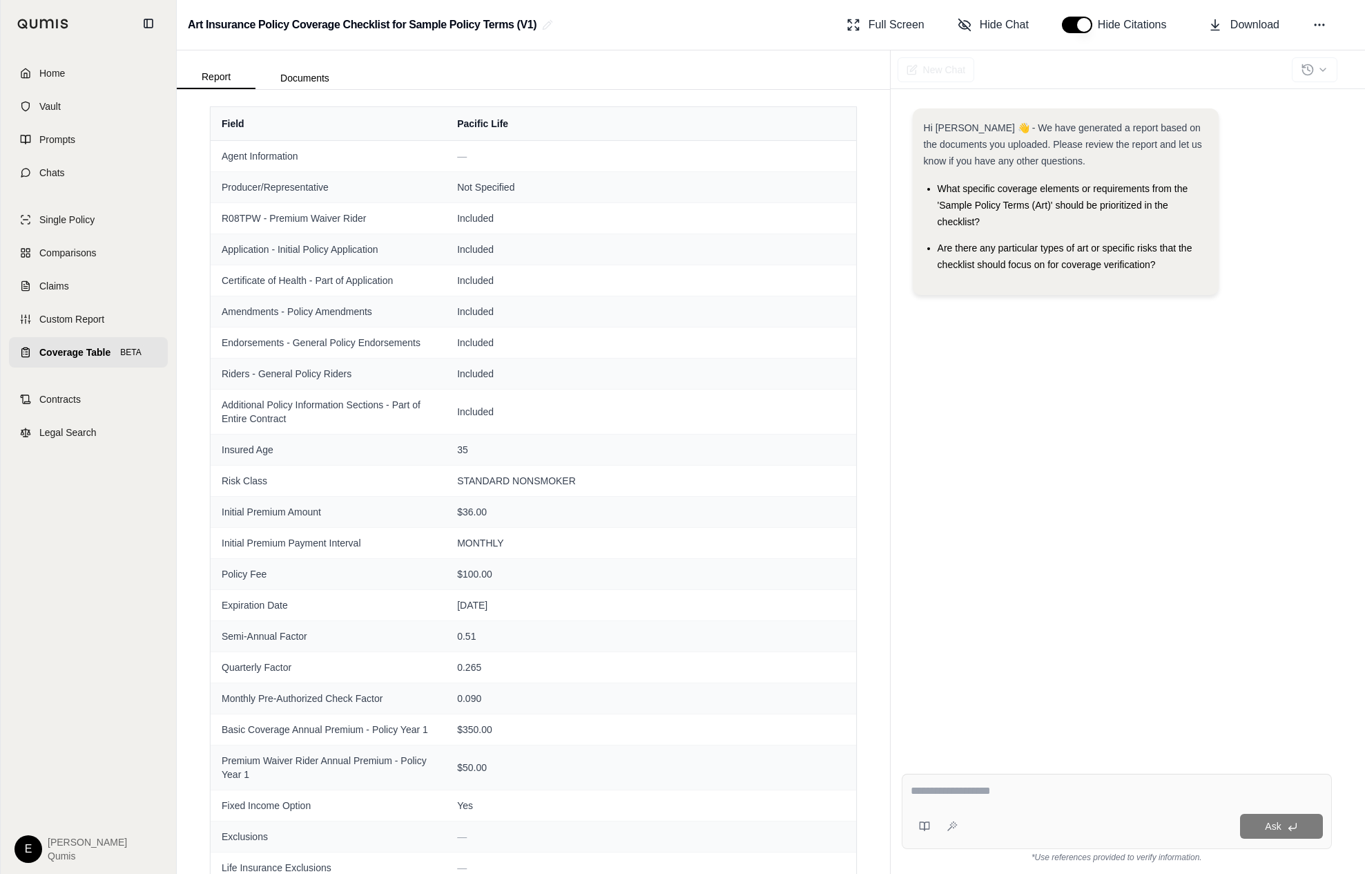
click at [995, 417] on div "Hi [PERSON_NAME] 👋 - We have generated a report based on the documents you uplo…" at bounding box center [1117, 424] width 430 height 654
click at [980, 798] on textarea at bounding box center [1117, 791] width 412 height 17
type textarea "*"
type textarea "**********"
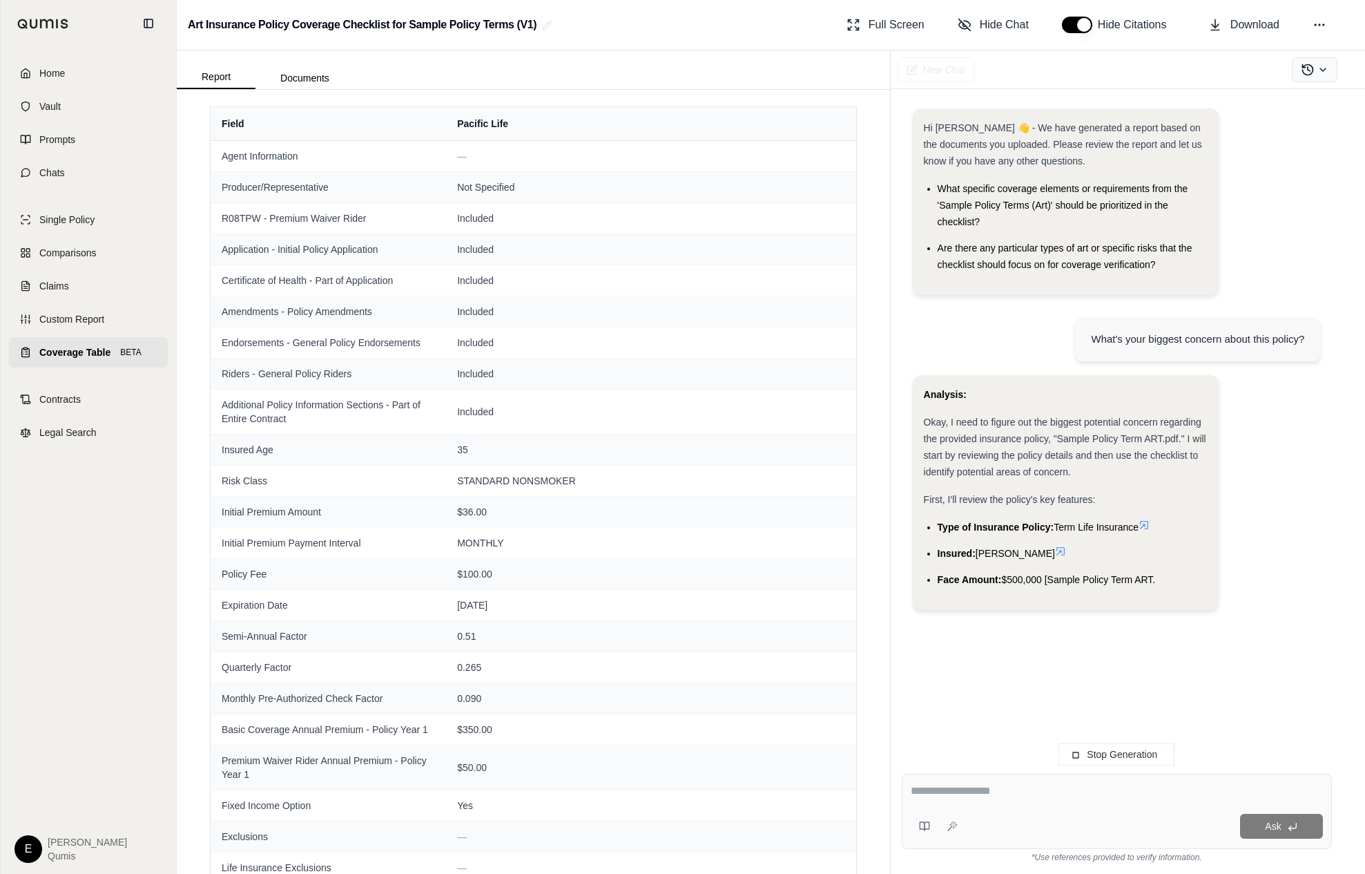
click at [1316, 66] on button at bounding box center [1315, 69] width 46 height 25
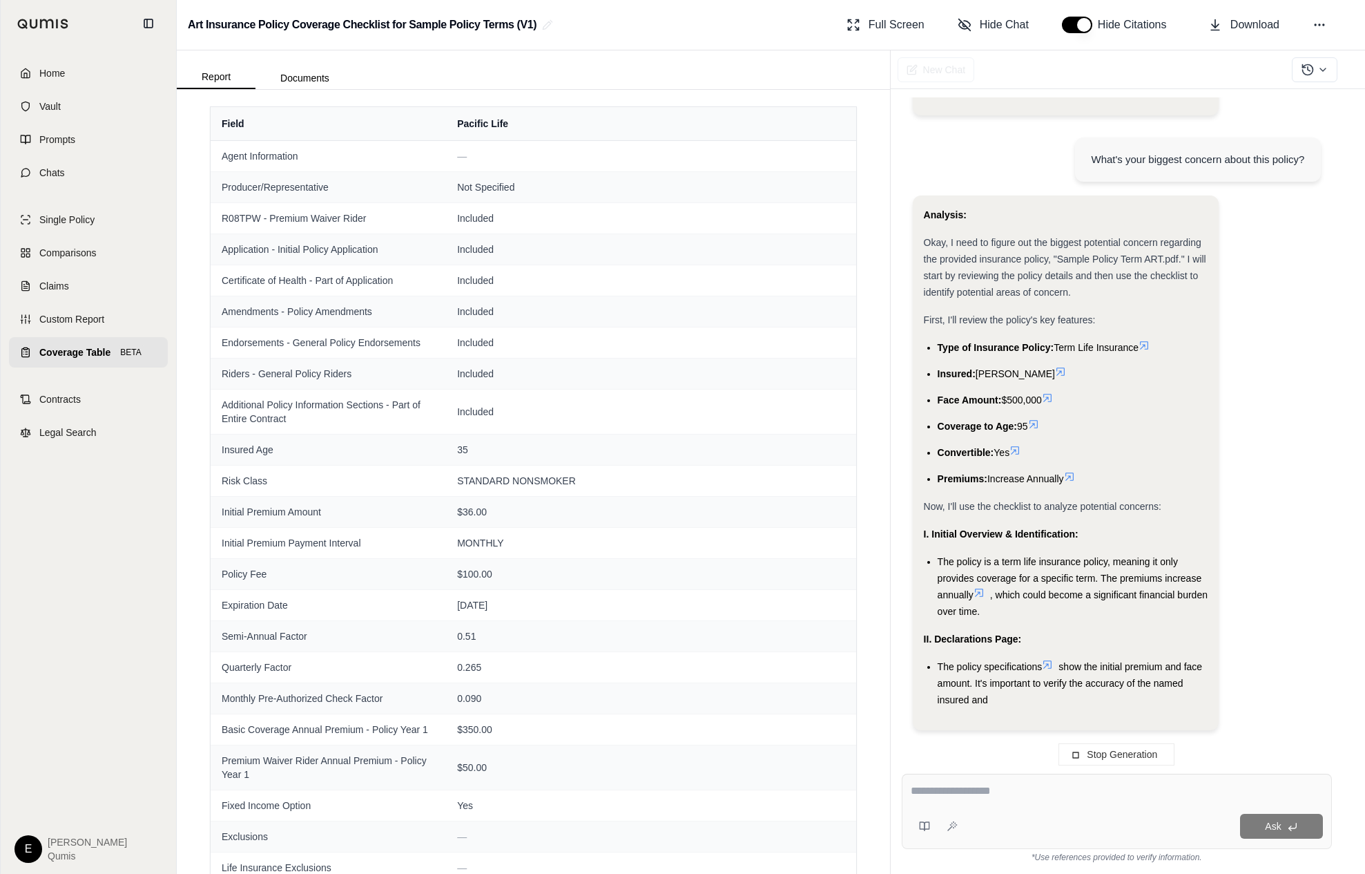
click at [1289, 261] on div "Analysis: Okay, I need to figure out the biggest potential concern regarding th…" at bounding box center [1117, 468] width 408 height 546
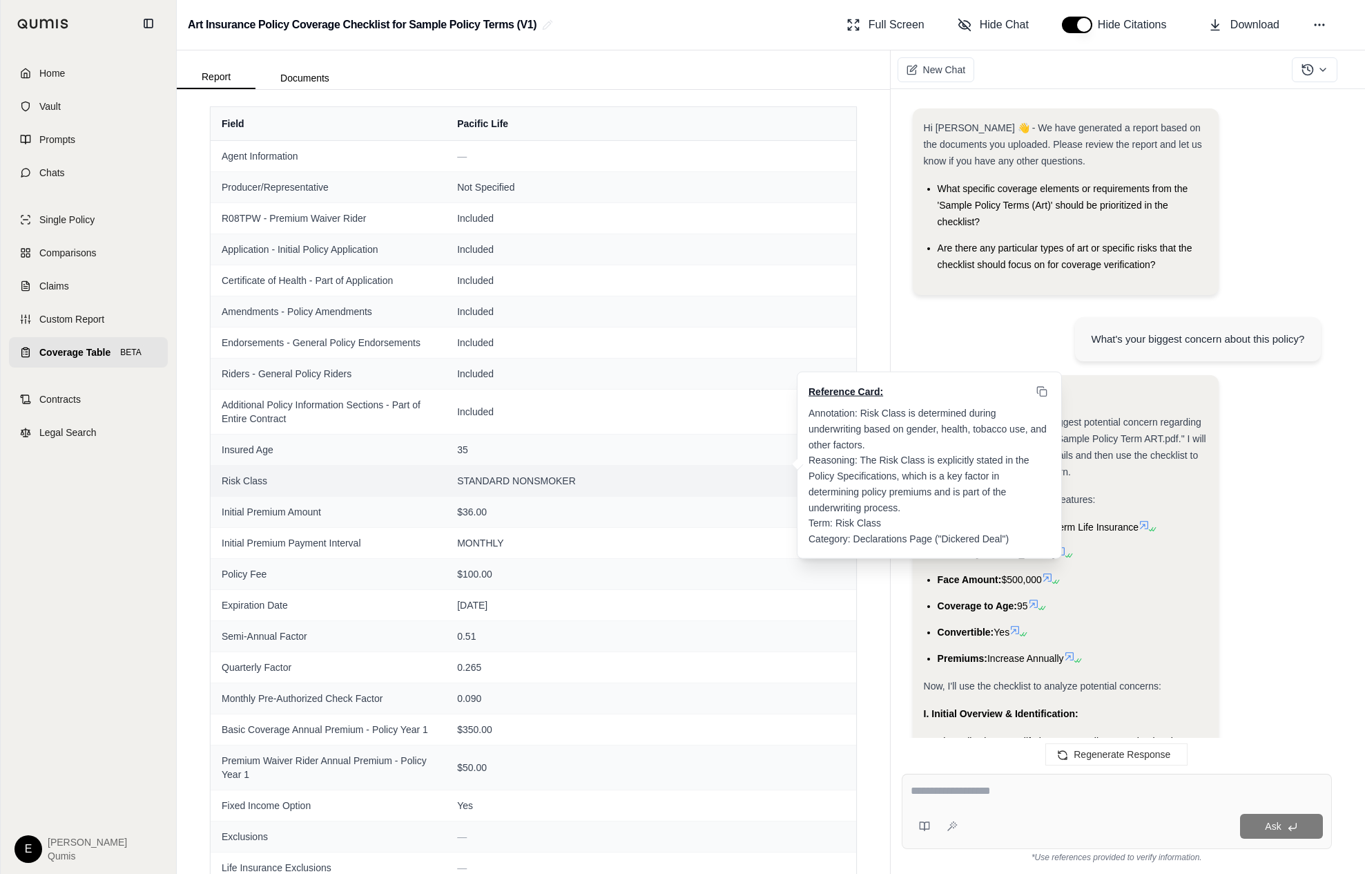
scroll to position [1108, 0]
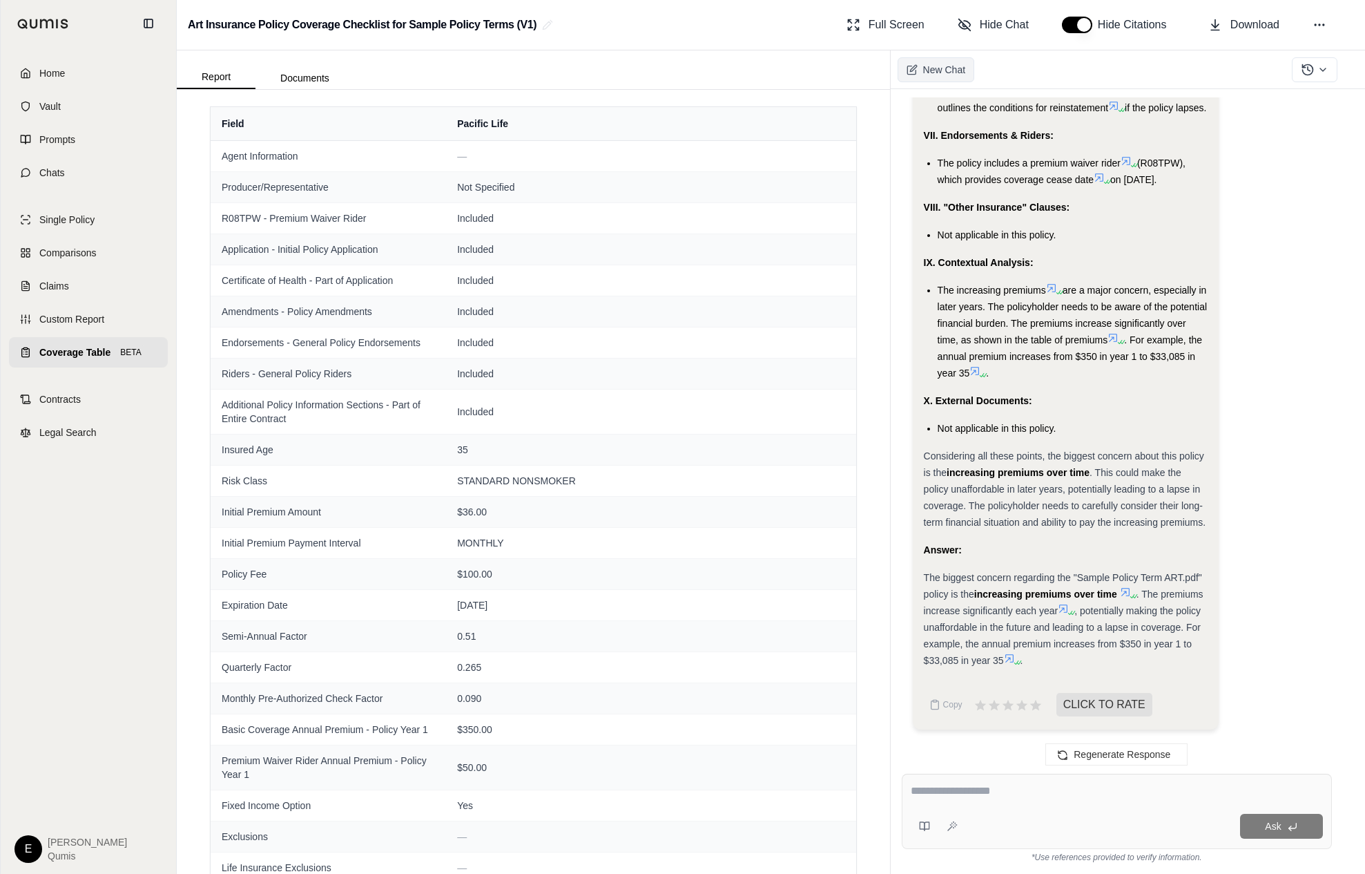
click at [932, 73] on span "New Chat" at bounding box center [944, 70] width 42 height 14
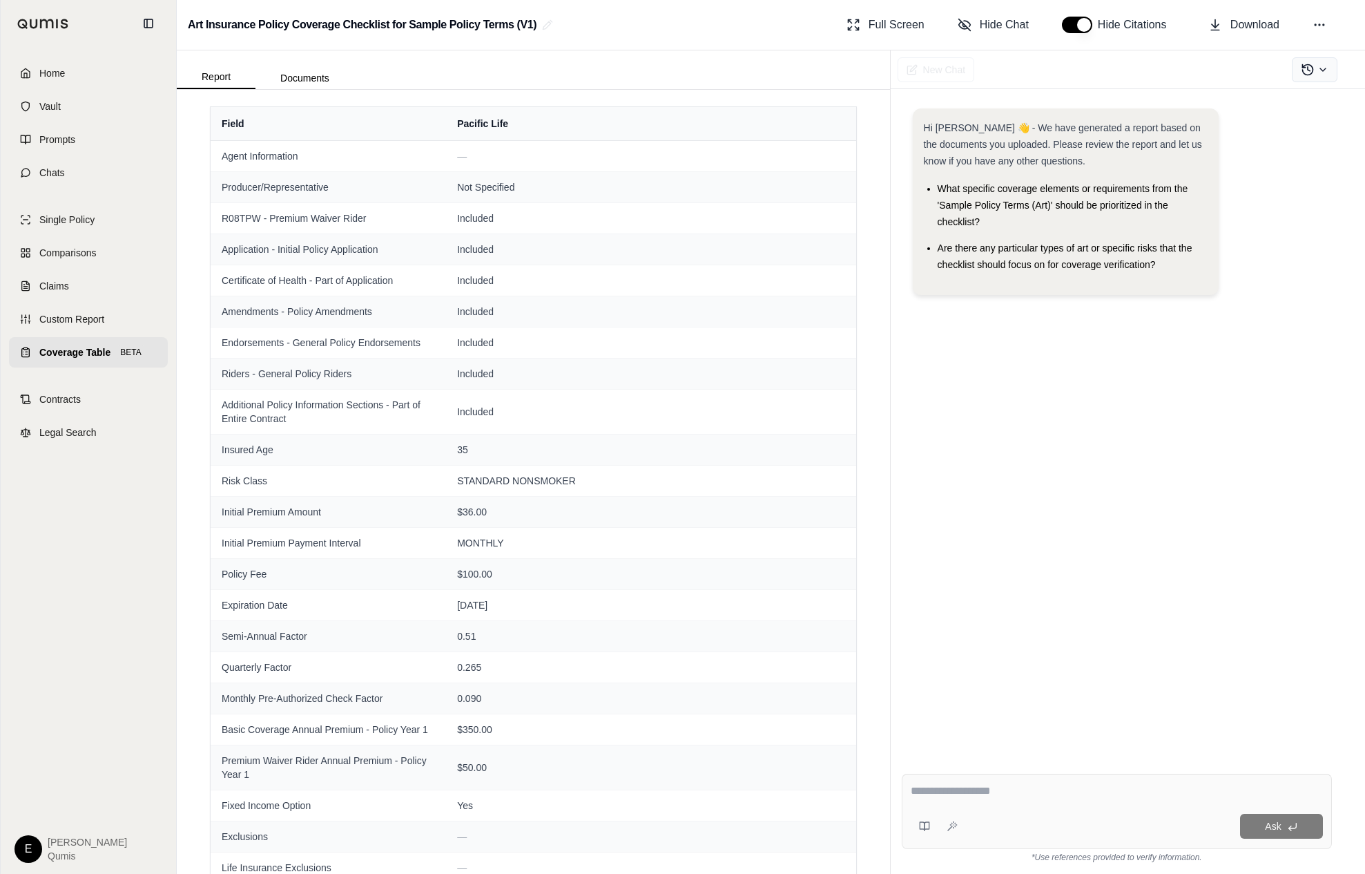
click at [1318, 74] on icon at bounding box center [1323, 69] width 11 height 11
click at [1286, 251] on div "Hi Erik 👋 - We have generated a report based on the documents you uploaded. Ple…" at bounding box center [1117, 207] width 408 height 198
click at [1329, 68] on button at bounding box center [1315, 69] width 46 height 25
click at [1176, 118] on span "Biggest Concern: Term Life Increasing Premiums" at bounding box center [1247, 120] width 229 height 11
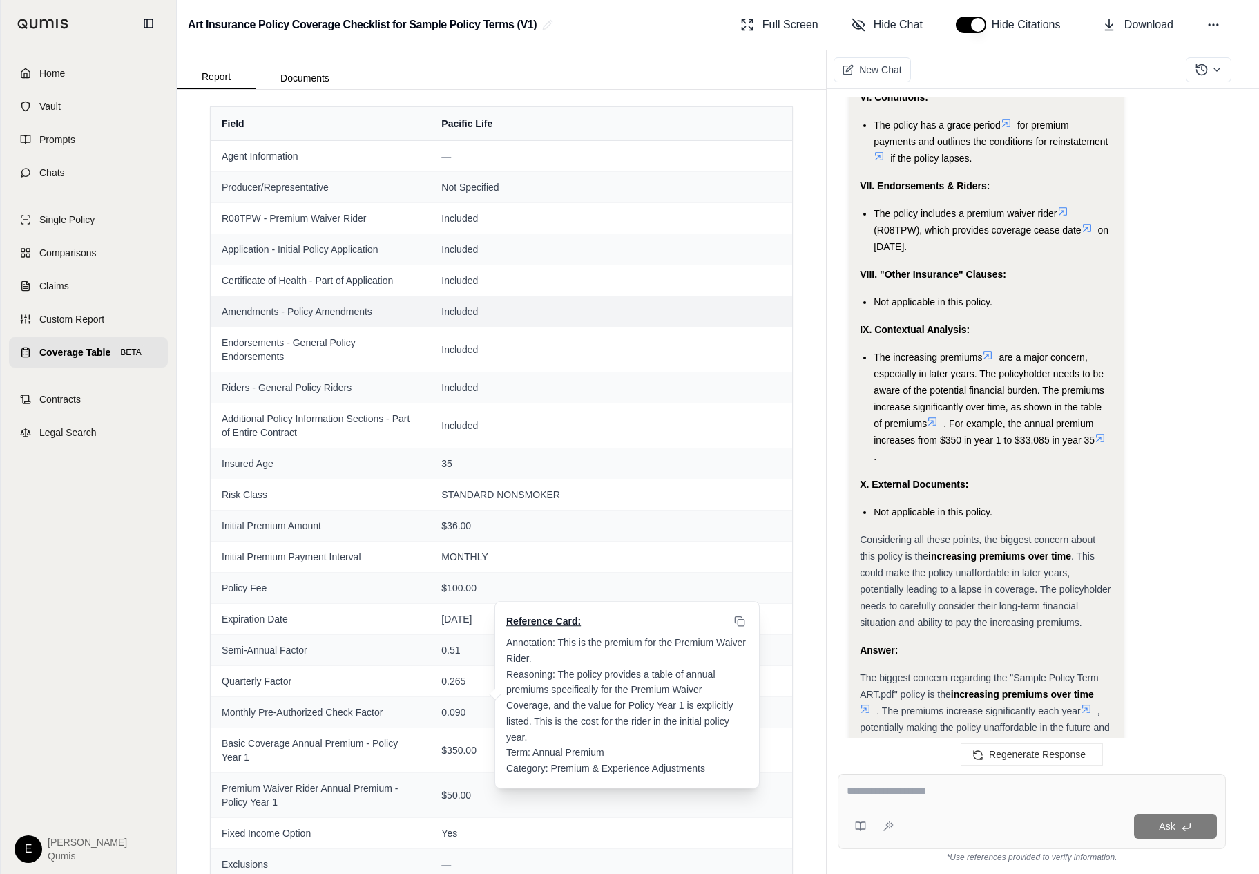
scroll to position [1174, 0]
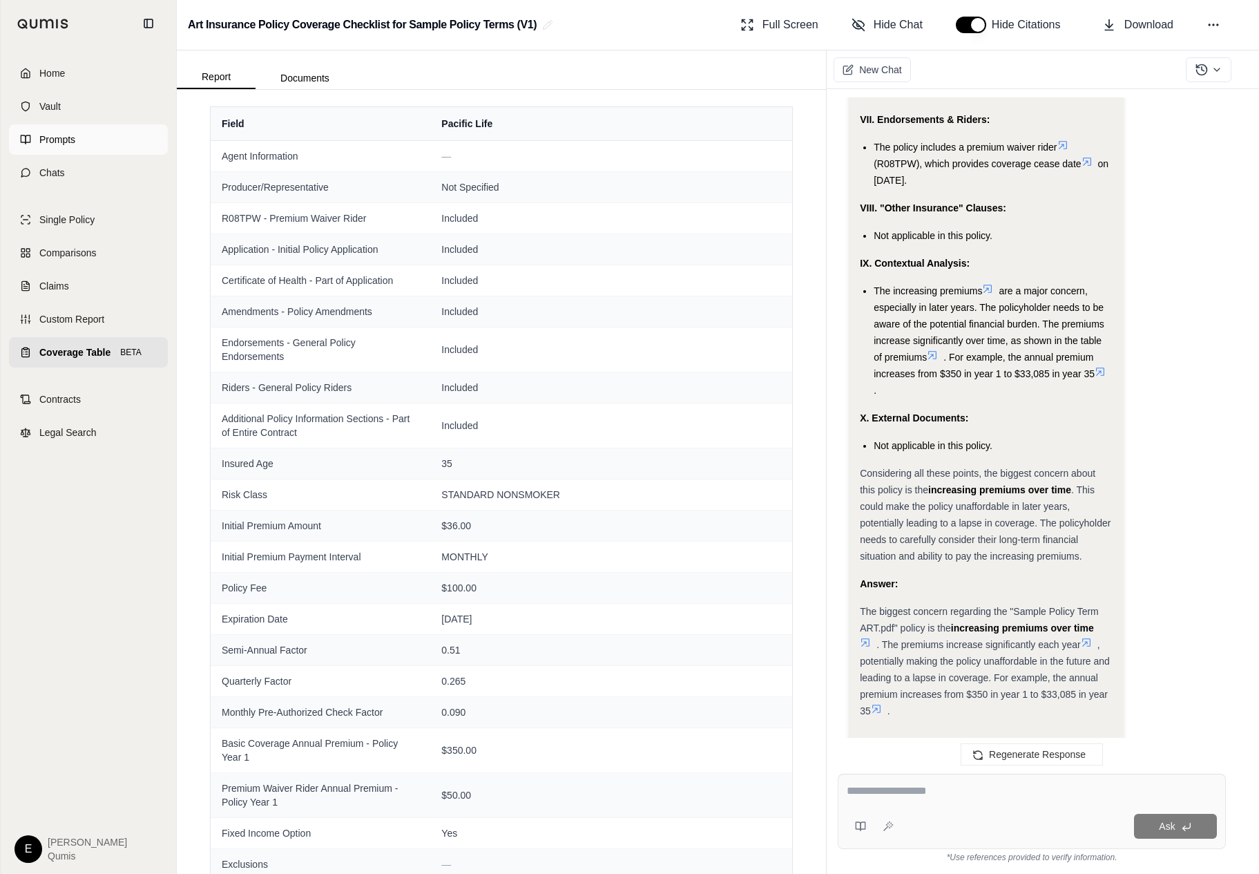
click at [143, 126] on link "Prompts" at bounding box center [88, 139] width 159 height 30
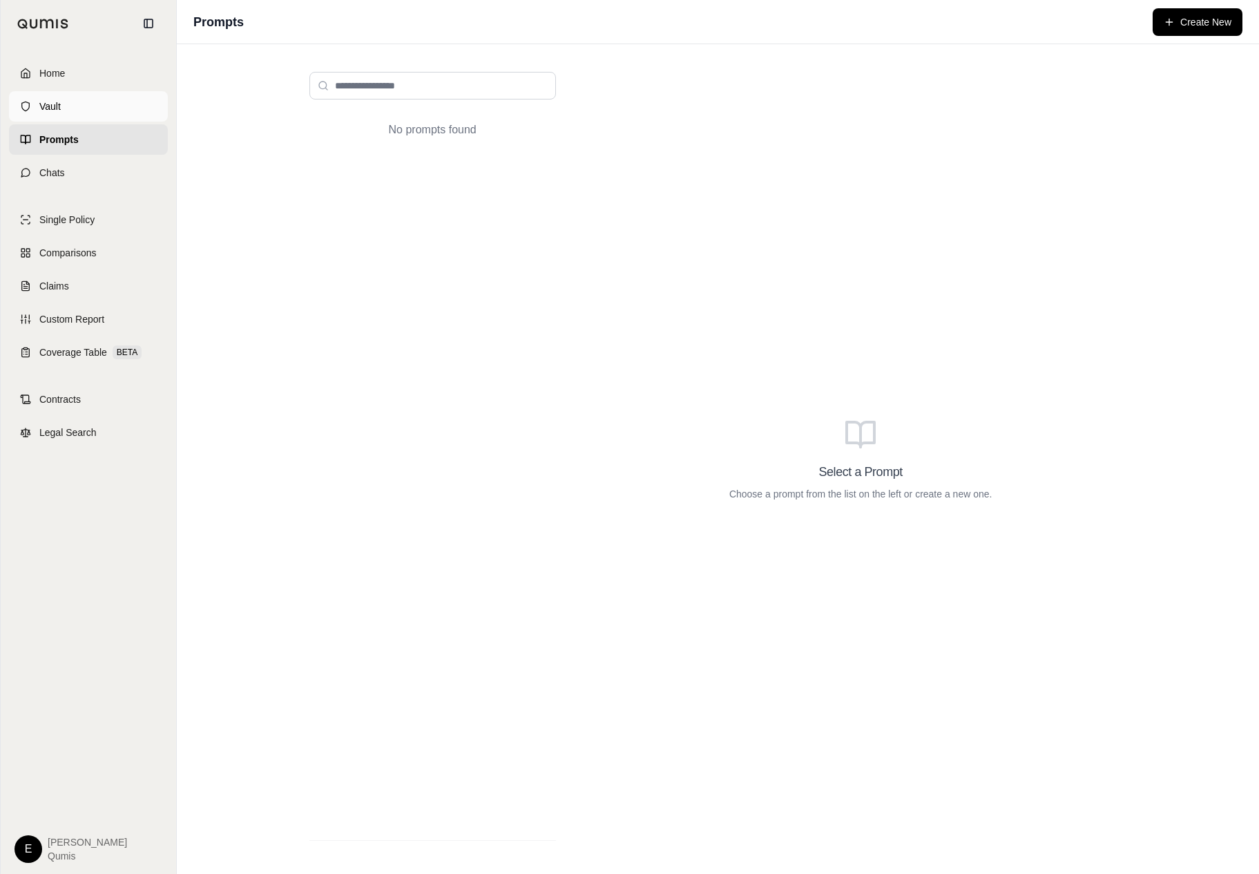
click at [142, 108] on link "Vault" at bounding box center [88, 106] width 159 height 30
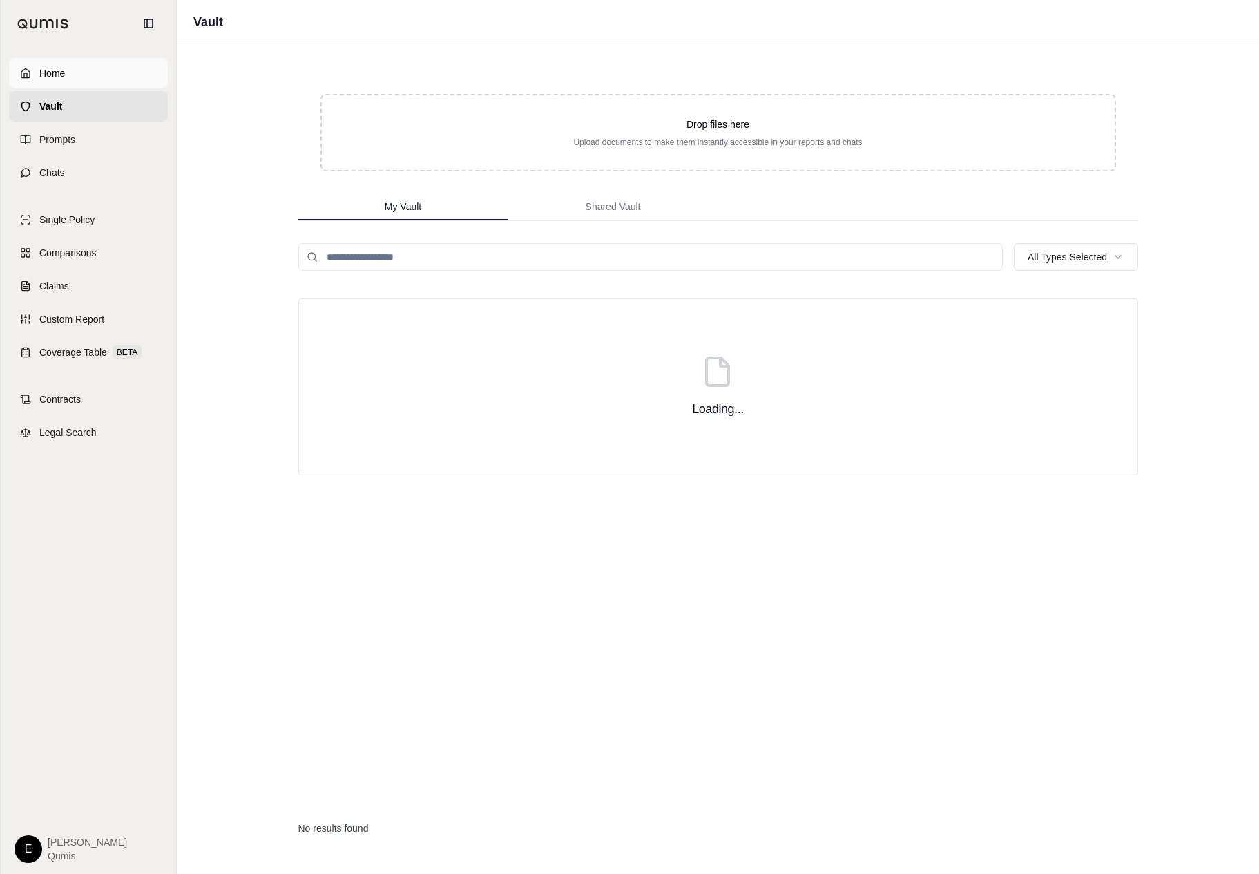
click at [138, 76] on link "Home" at bounding box center [88, 73] width 159 height 30
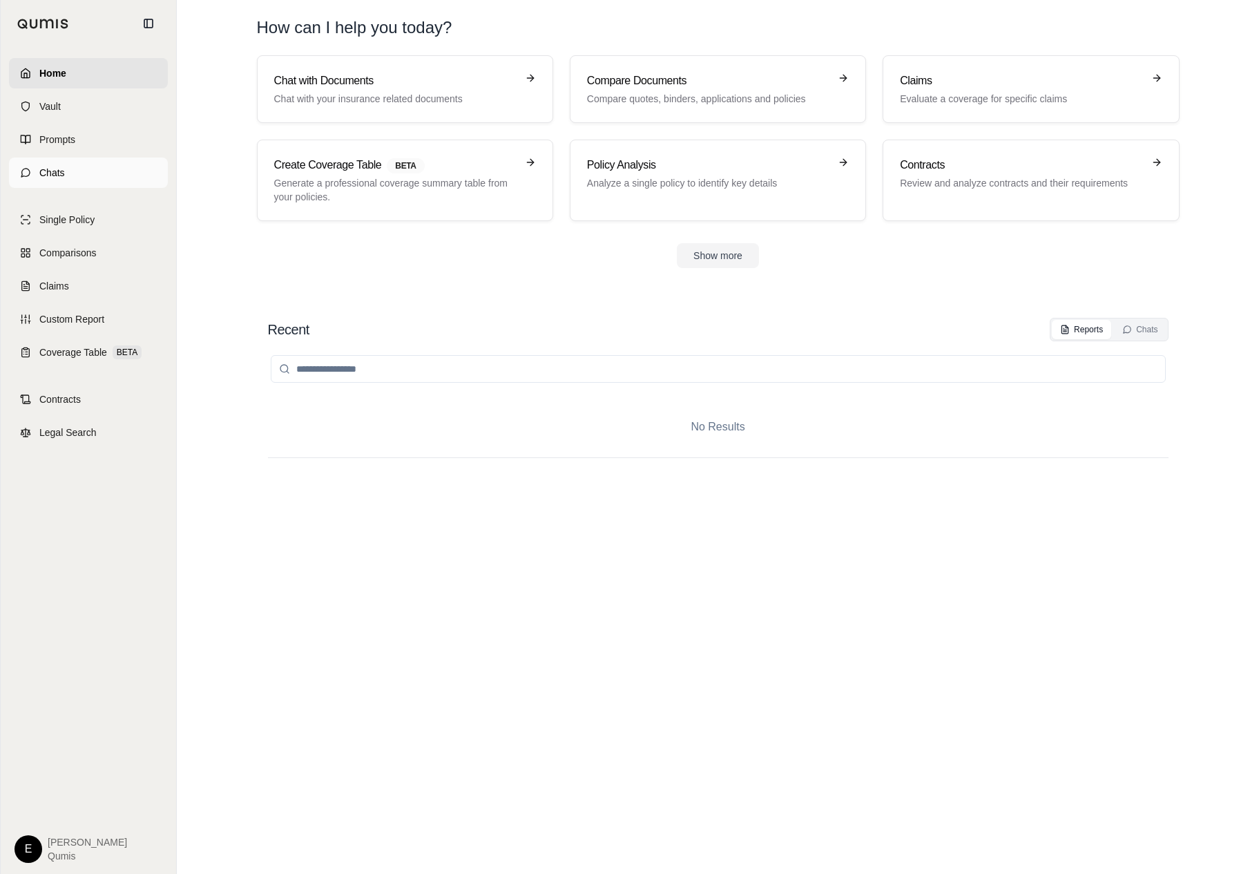
click at [113, 187] on link "Chats" at bounding box center [88, 172] width 159 height 30
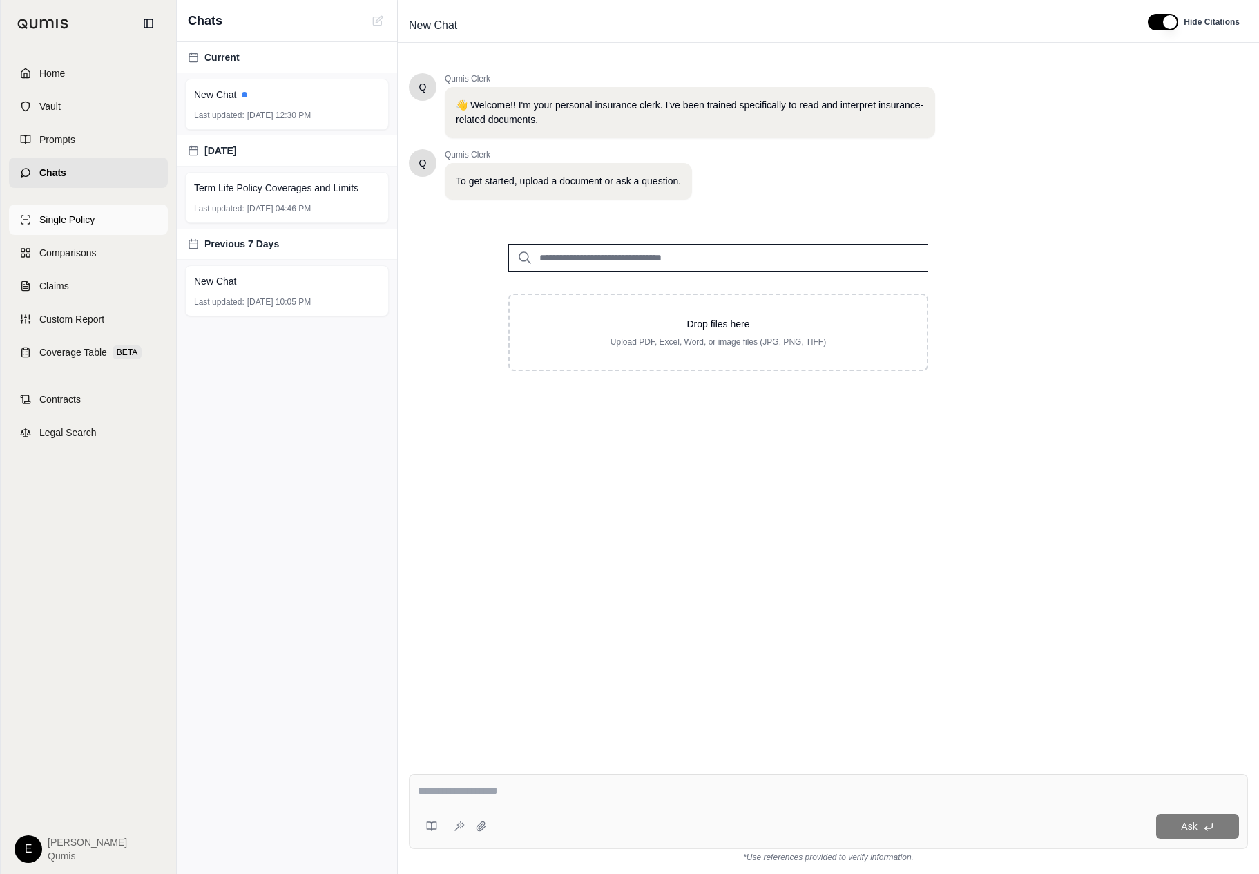
click at [98, 212] on link "Single Policy" at bounding box center [88, 219] width 159 height 30
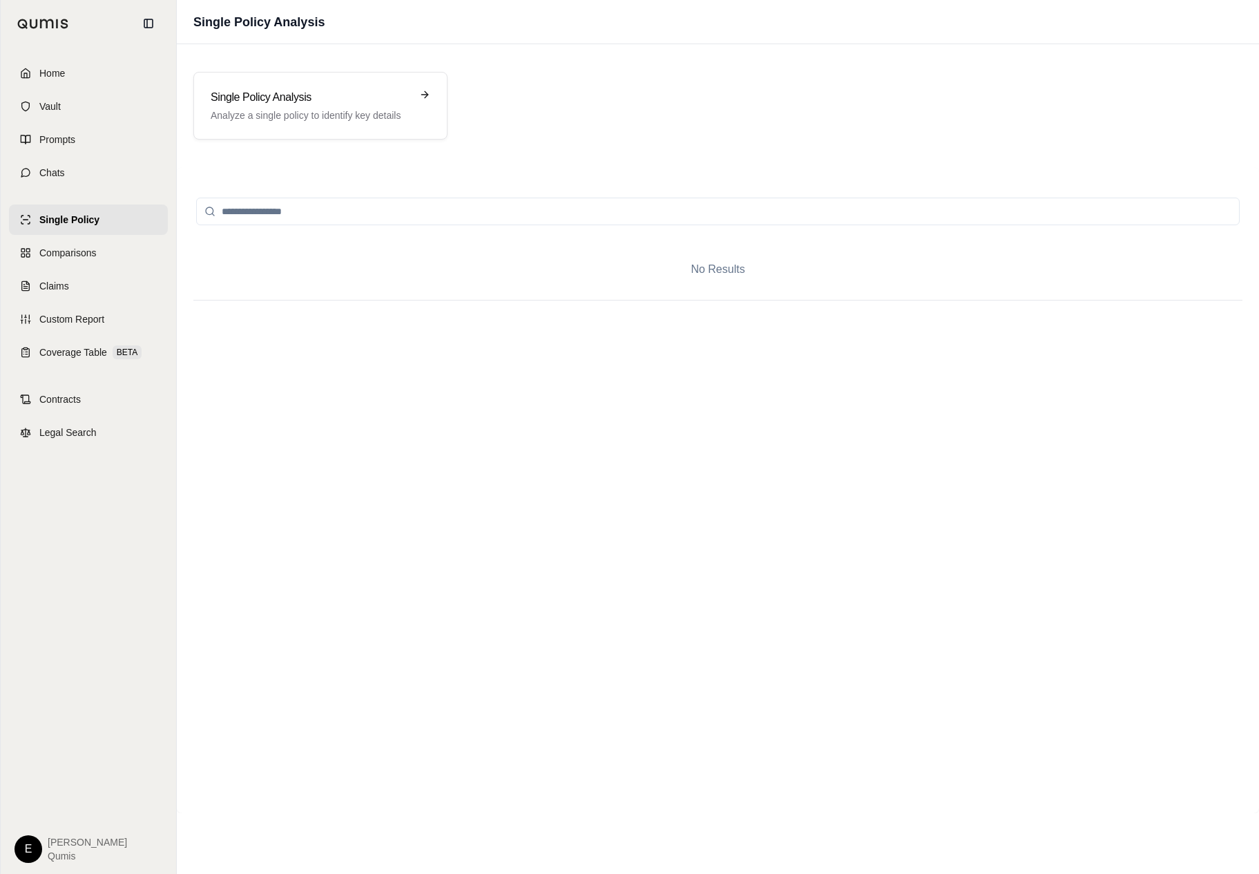
click at [633, 474] on div "No Results" at bounding box center [717, 490] width 1049 height 613
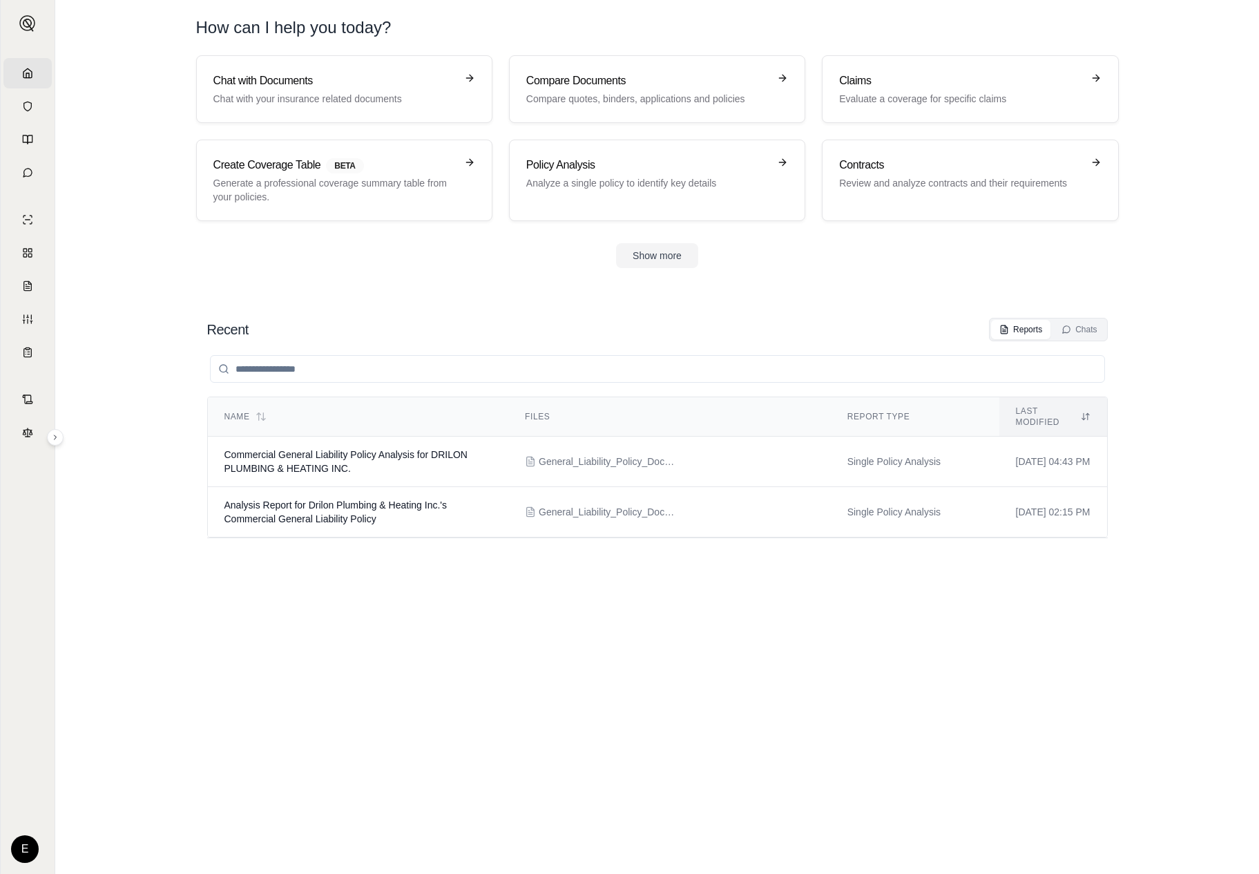
click at [28, 842] on html "Home Vault Prompts Chats Single Policy Comparisons Claims Custom Report Coverag…" at bounding box center [629, 437] width 1259 height 874
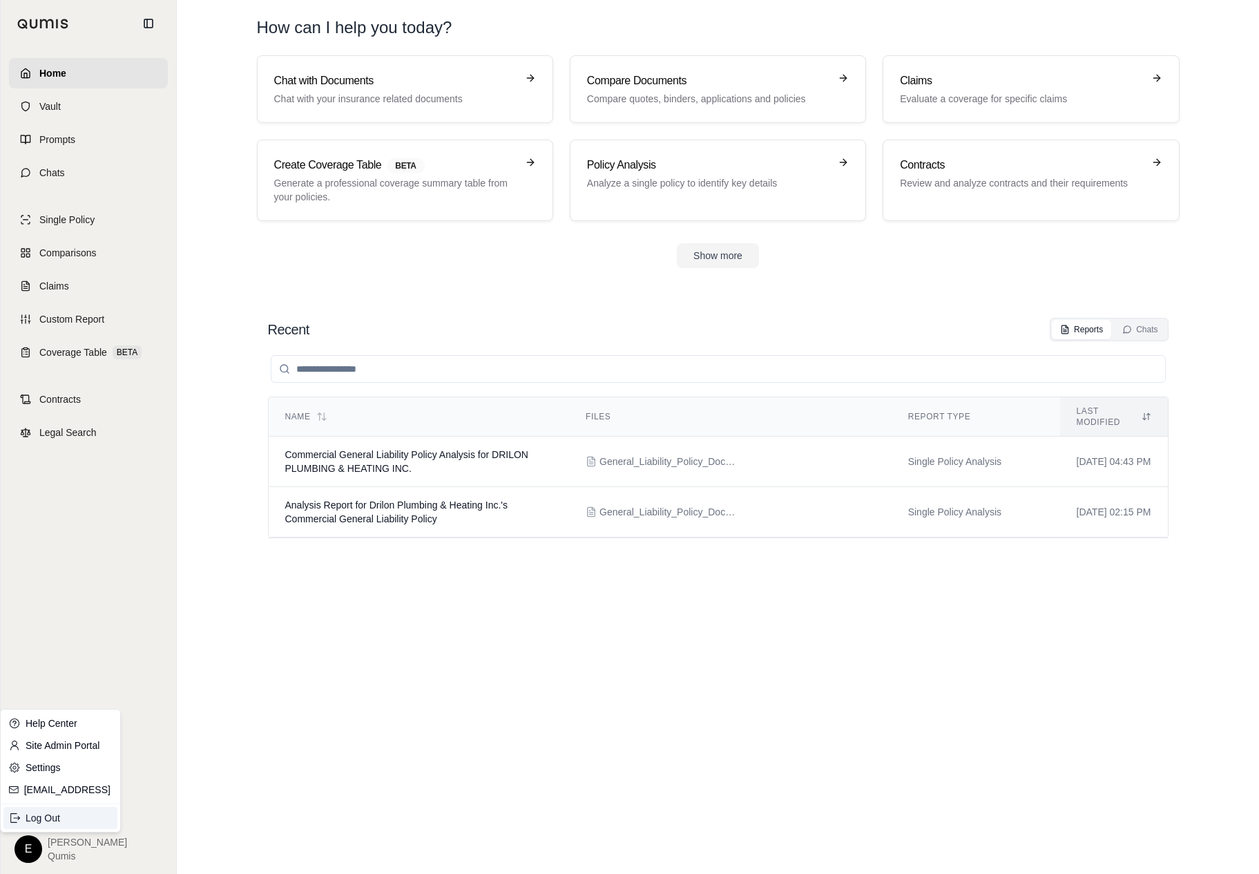
click at [70, 816] on div "Log Out" at bounding box center [60, 818] width 114 height 22
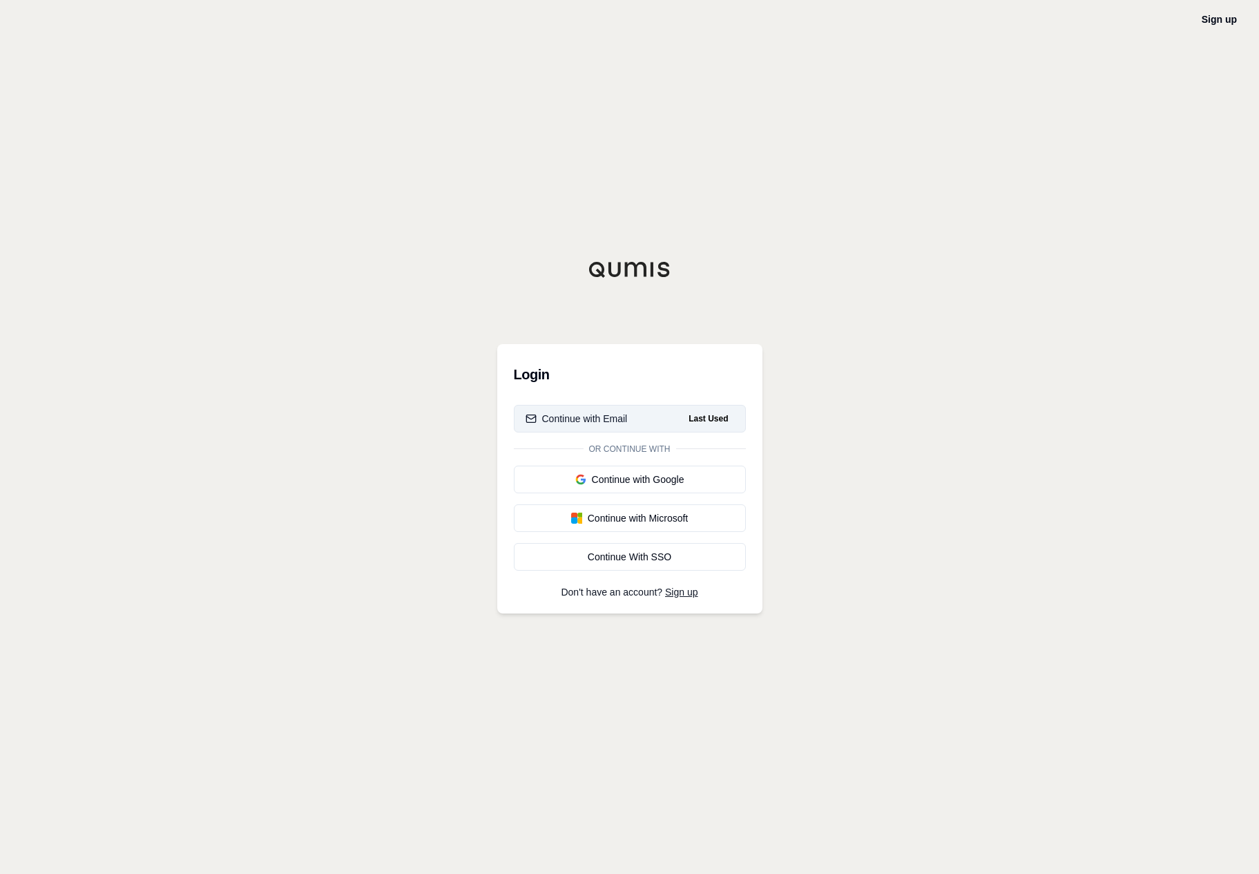
click at [673, 423] on button "Continue with Email Last Used" at bounding box center [630, 419] width 232 height 28
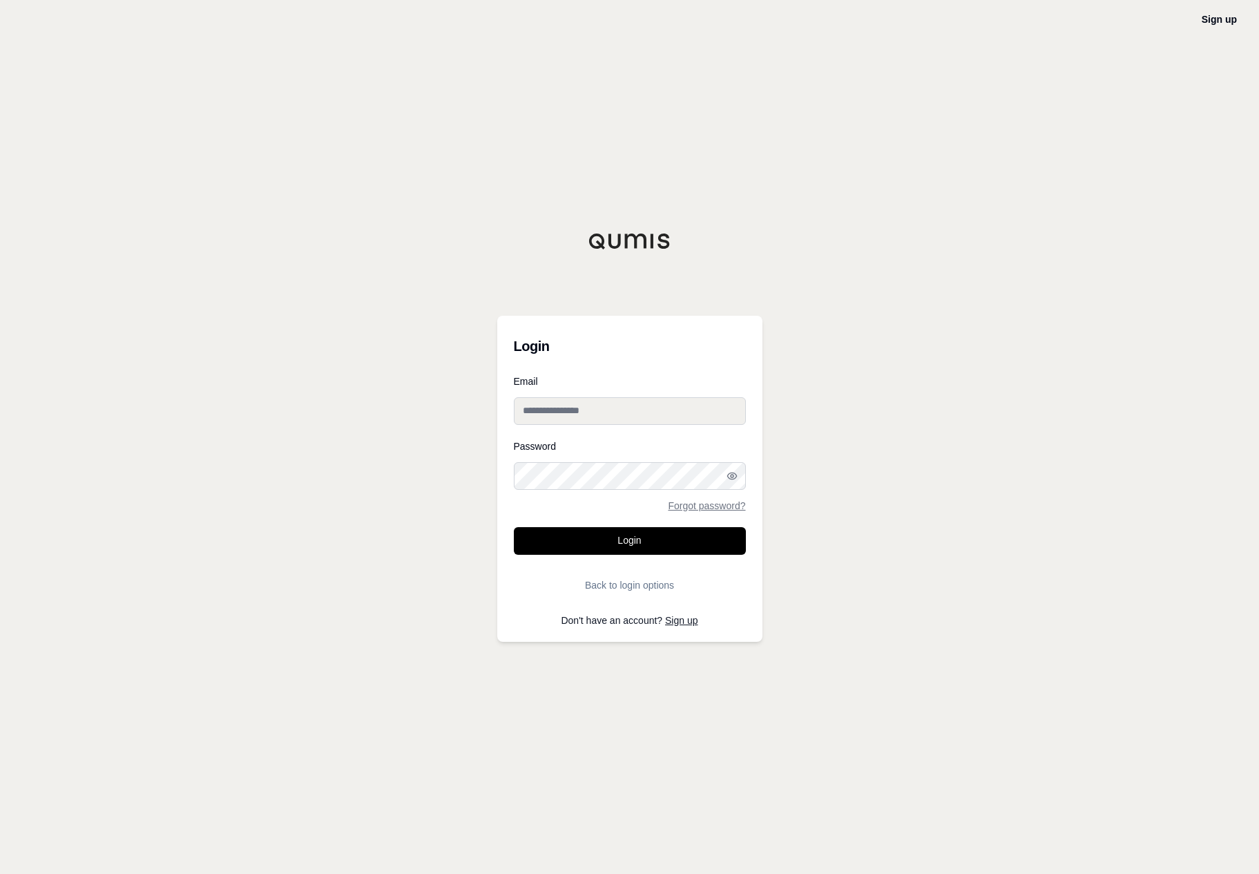
type input "**********"
click at [673, 423] on input "**********" at bounding box center [630, 411] width 232 height 28
click at [533, 414] on input "**********" at bounding box center [630, 411] width 232 height 28
click at [712, 504] on link "Forgot password?" at bounding box center [706, 506] width 77 height 10
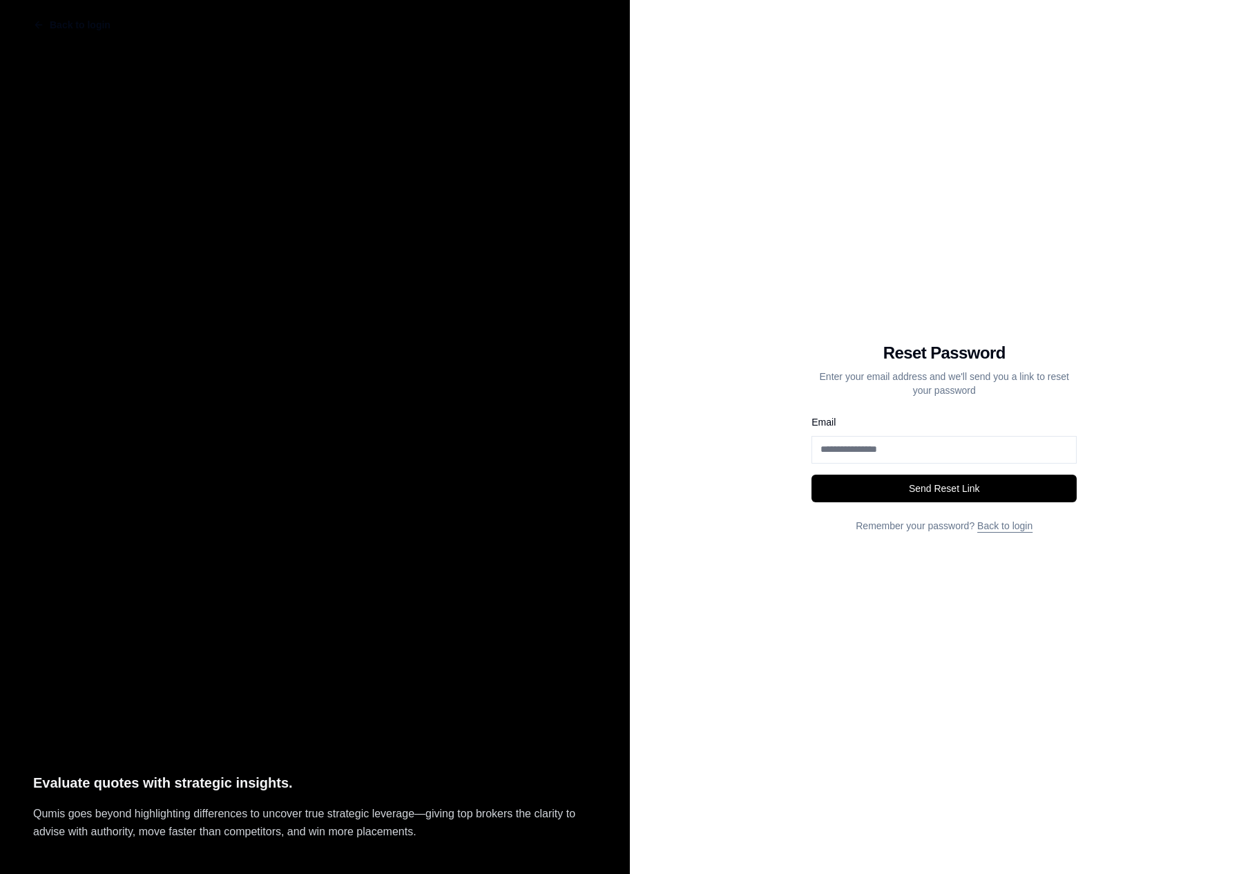
click at [920, 421] on div "Email" at bounding box center [944, 439] width 265 height 50
click at [879, 452] on input "Email" at bounding box center [944, 450] width 265 height 28
type input "**********"
click at [892, 482] on button "Send Reset Link" at bounding box center [944, 488] width 265 height 28
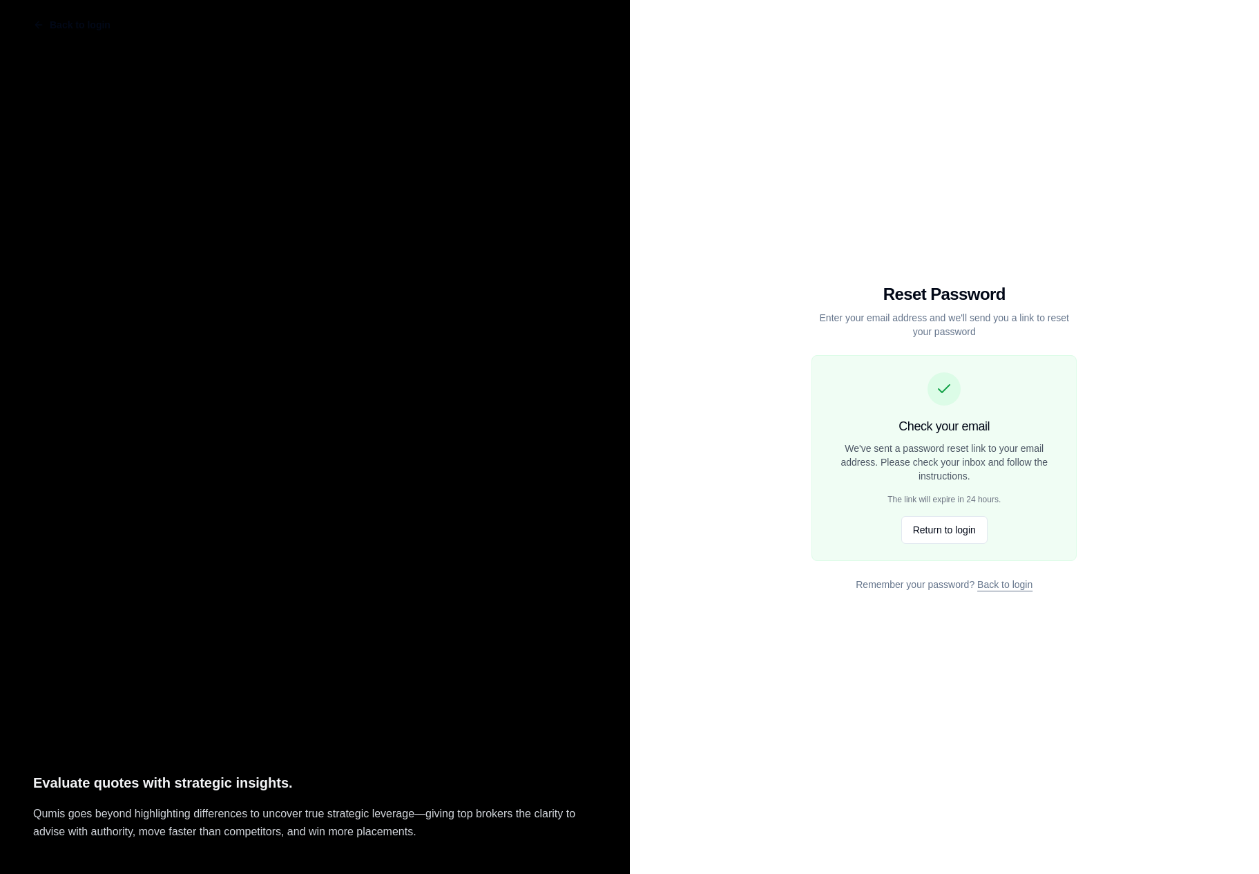
click at [1082, 597] on div "Back to login Reset Password Enter your email address and we'll send you a link…" at bounding box center [945, 437] width 630 height 874
click at [949, 530] on button "Return to login" at bounding box center [944, 530] width 86 height 28
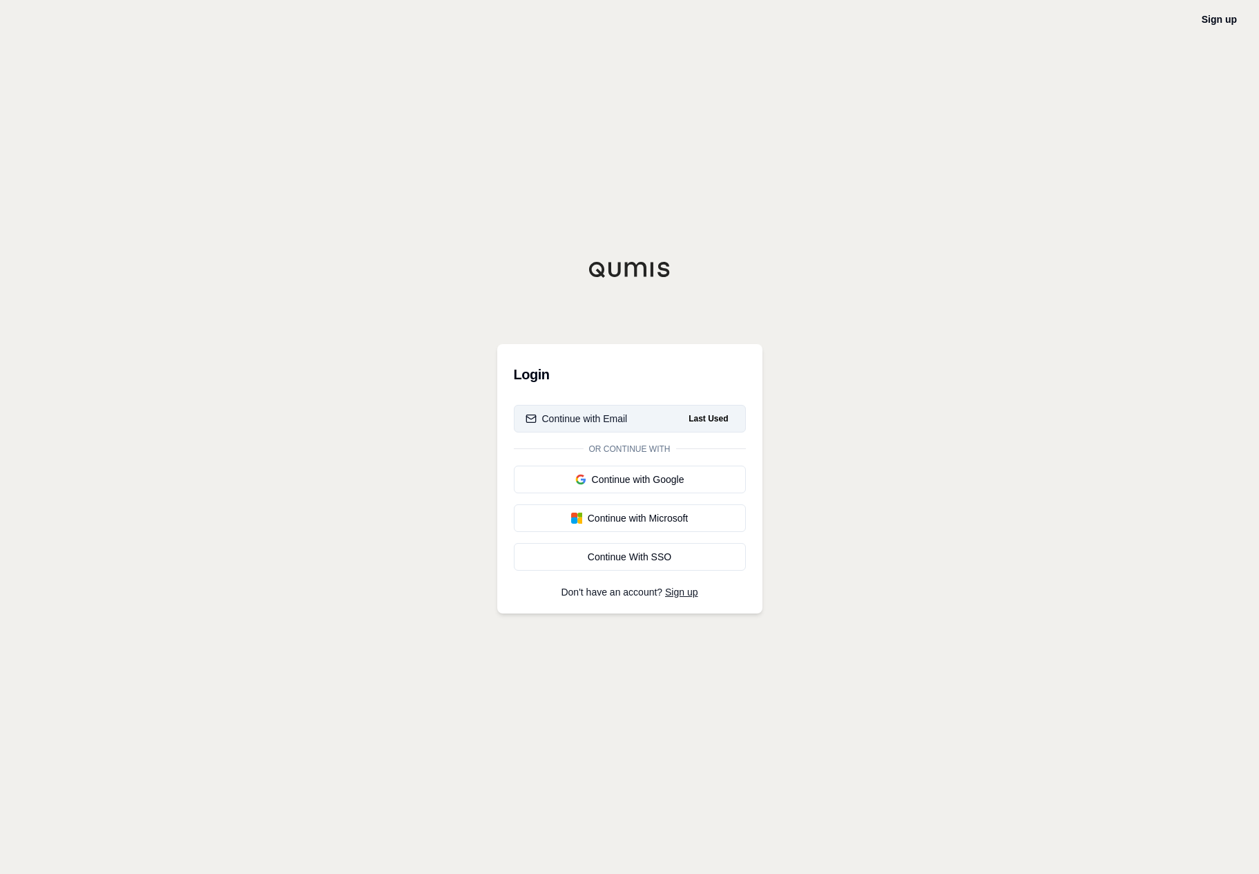
click at [720, 428] on button "Continue with Email Last Used" at bounding box center [630, 419] width 232 height 28
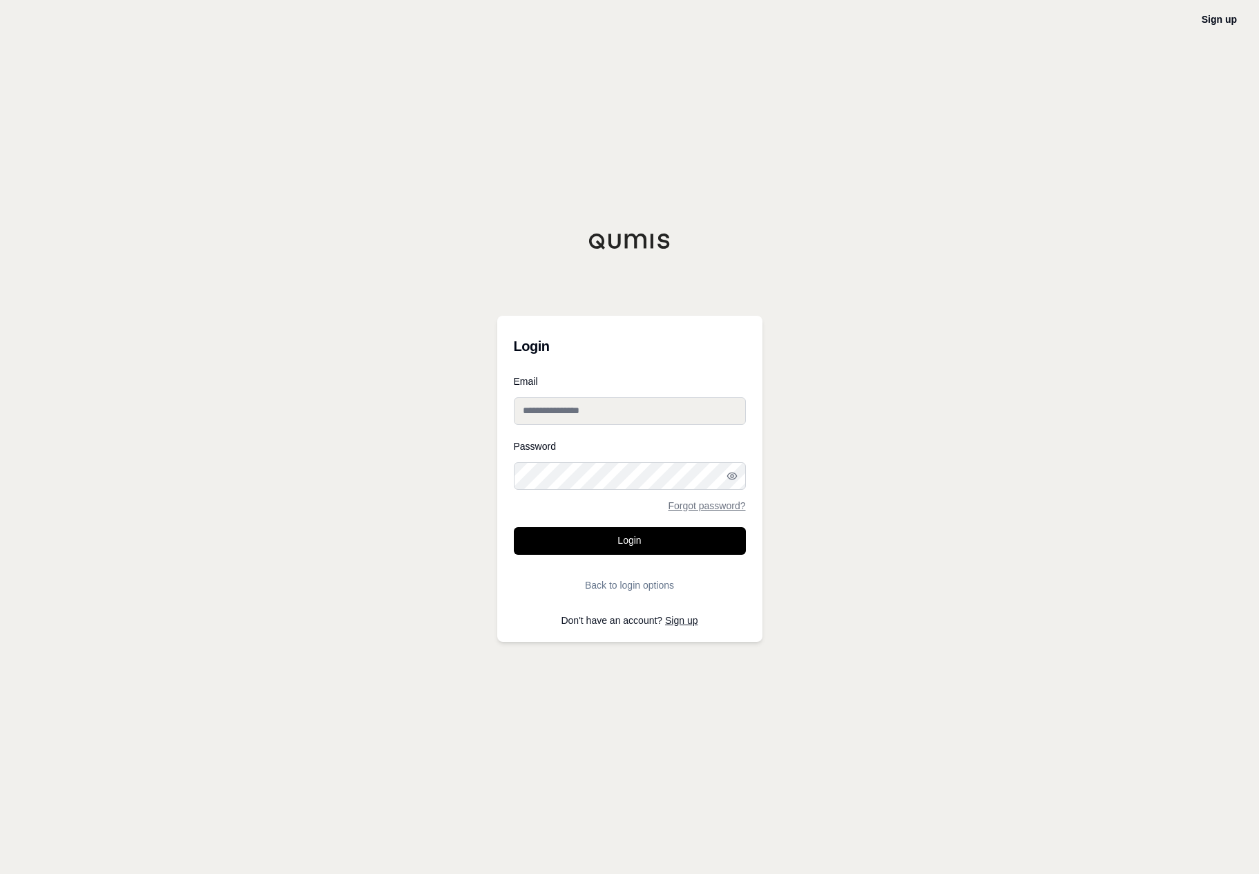
type input "**********"
click at [1062, 347] on div "**********" at bounding box center [629, 437] width 1259 height 874
click at [1229, 19] on link "Sign up" at bounding box center [1219, 19] width 35 height 11
